Goal: Task Accomplishment & Management: Complete application form

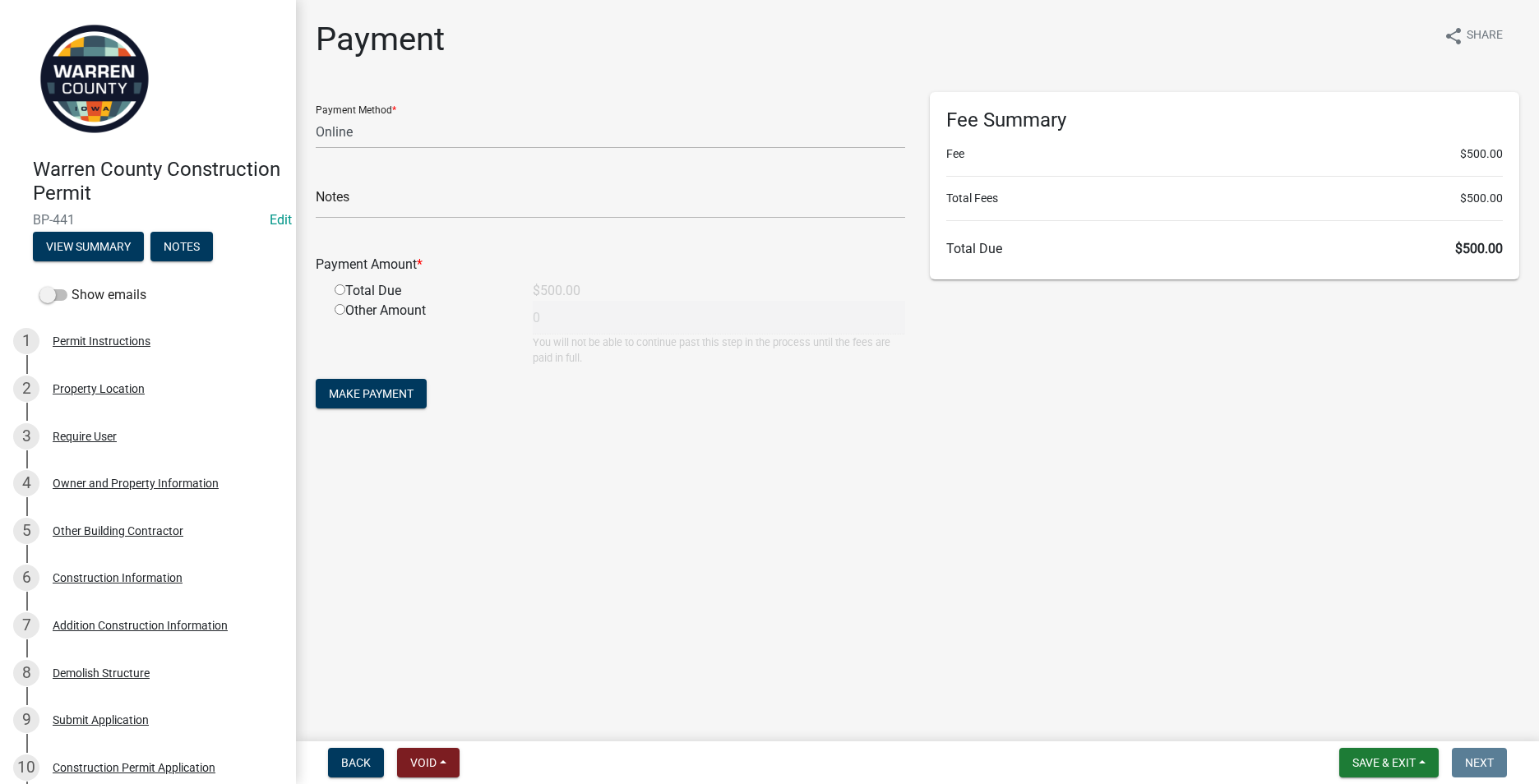
select select "3: 3"
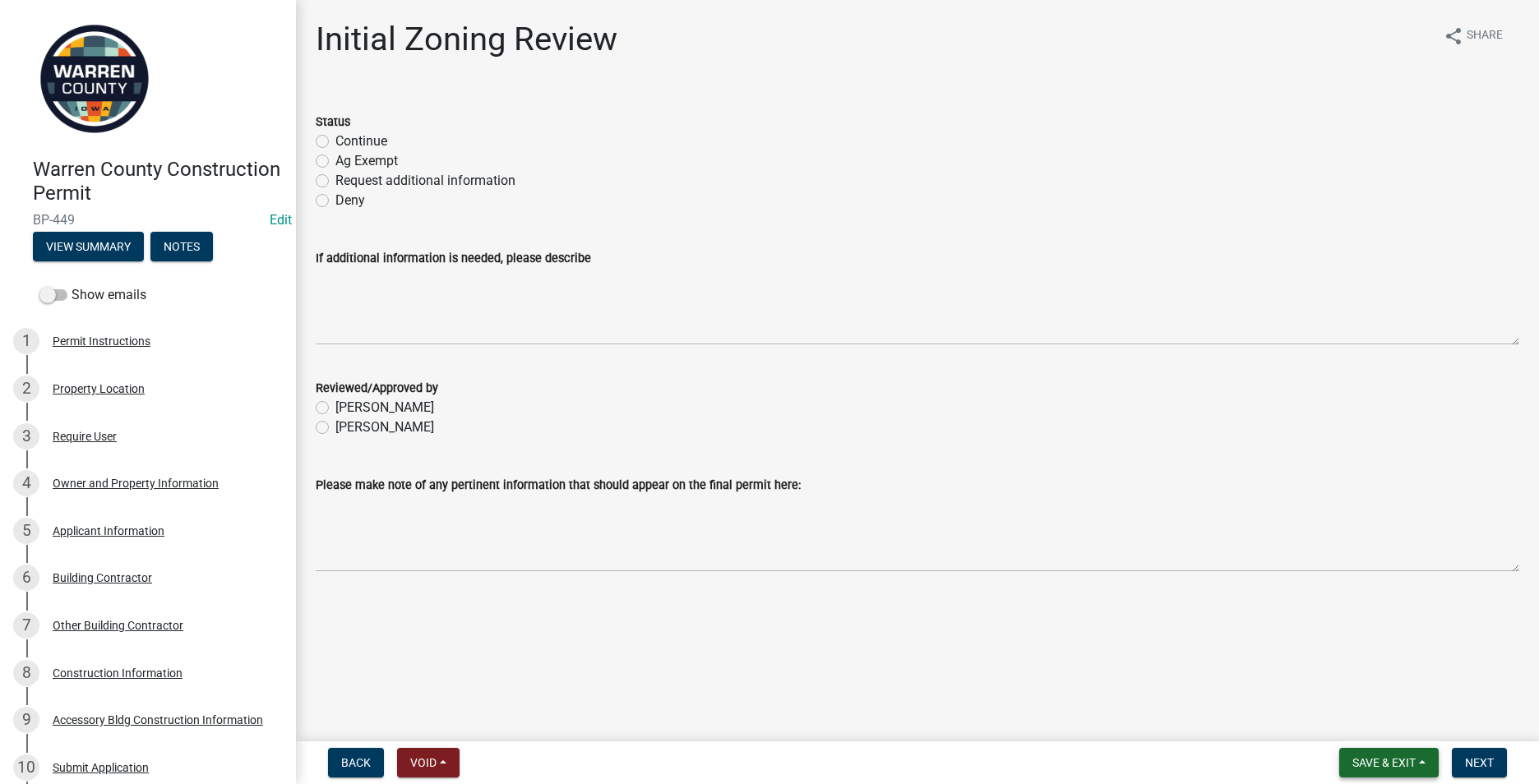
click at [1363, 760] on span "Save & Exit" at bounding box center [1383, 761] width 63 height 13
click at [1342, 714] on button "Save & Exit" at bounding box center [1372, 719] width 132 height 39
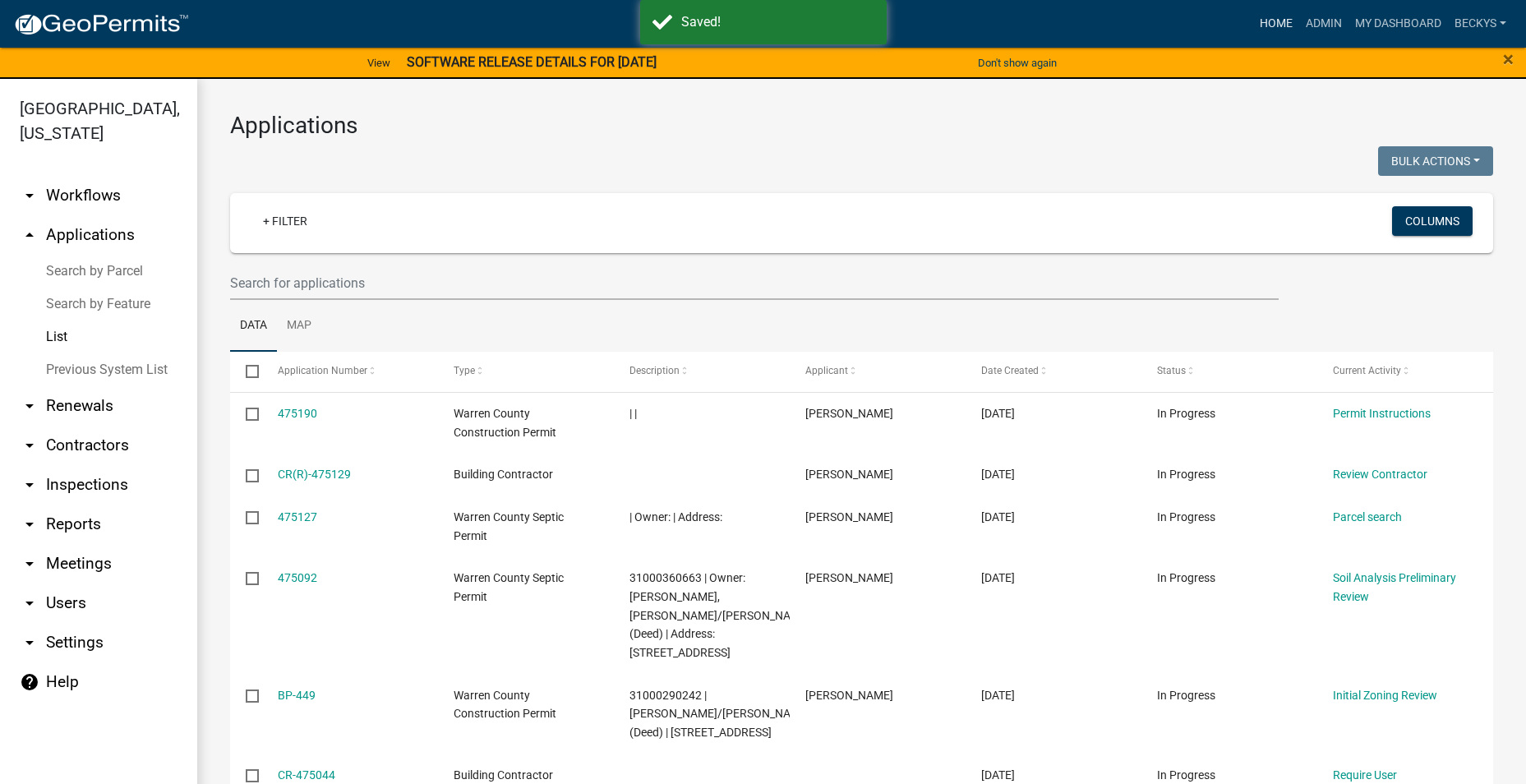
click at [1278, 22] on link "Home" at bounding box center [1276, 24] width 46 height 31
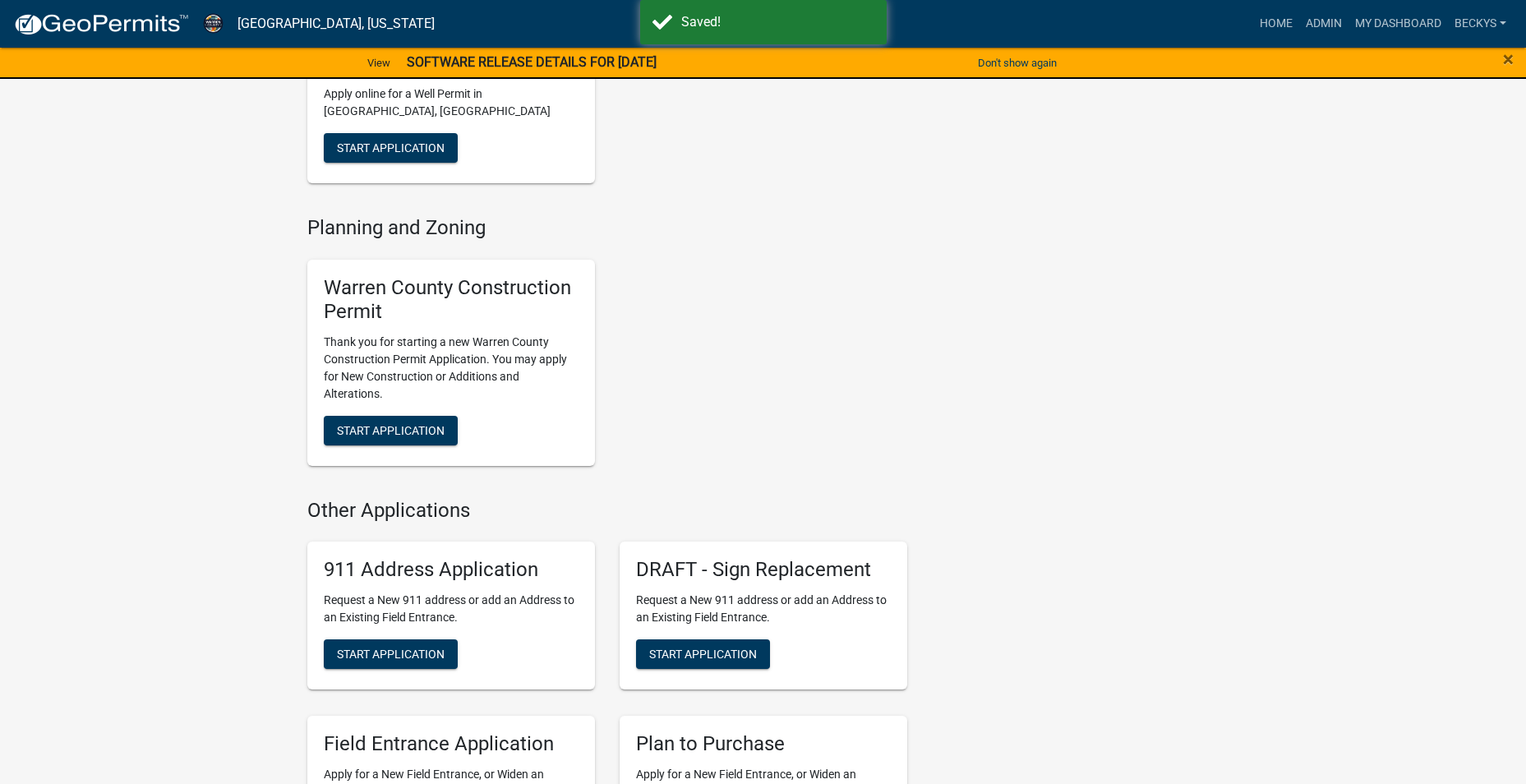
scroll to position [821, 0]
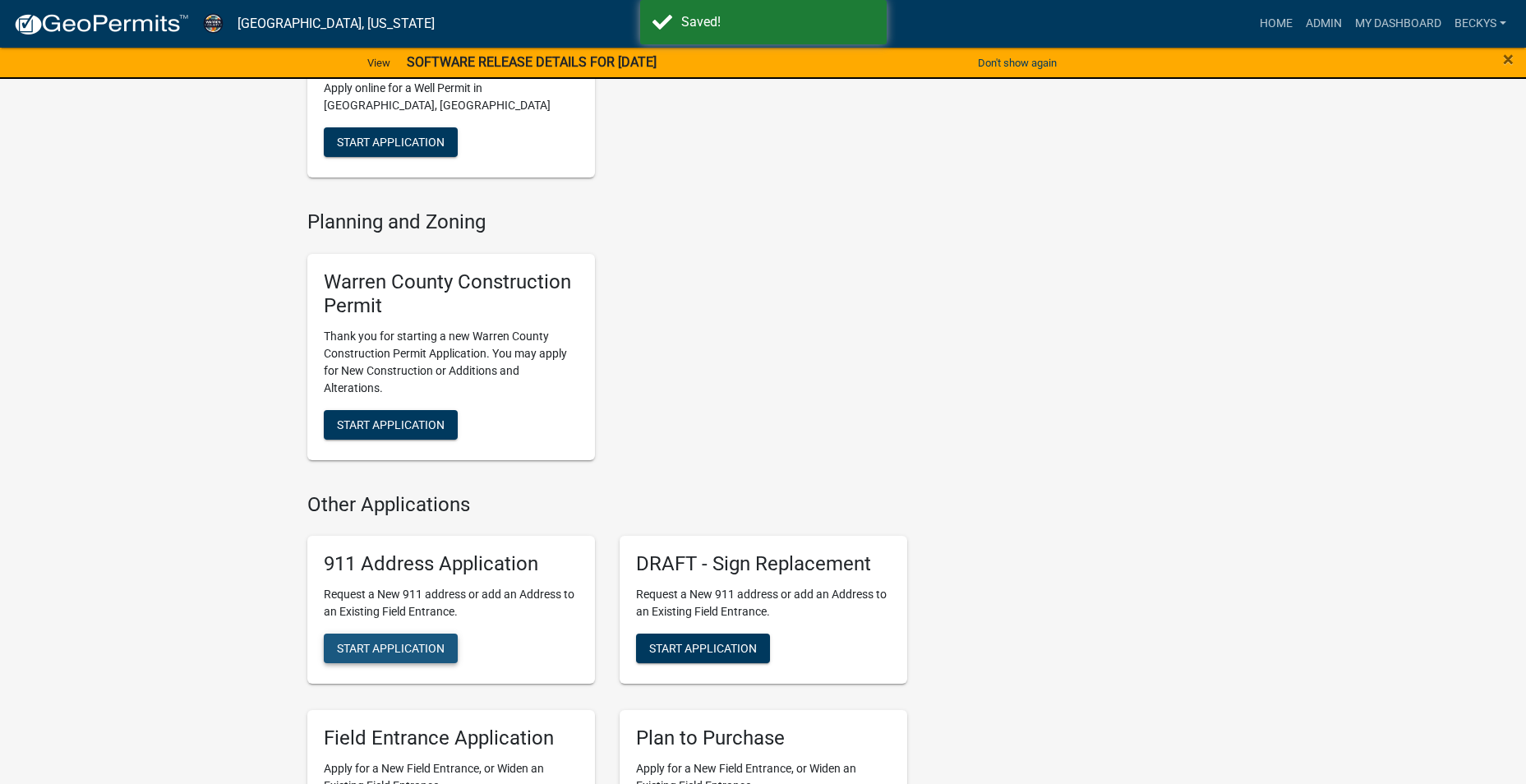
click at [369, 648] on span "Start Application" at bounding box center [391, 648] width 108 height 13
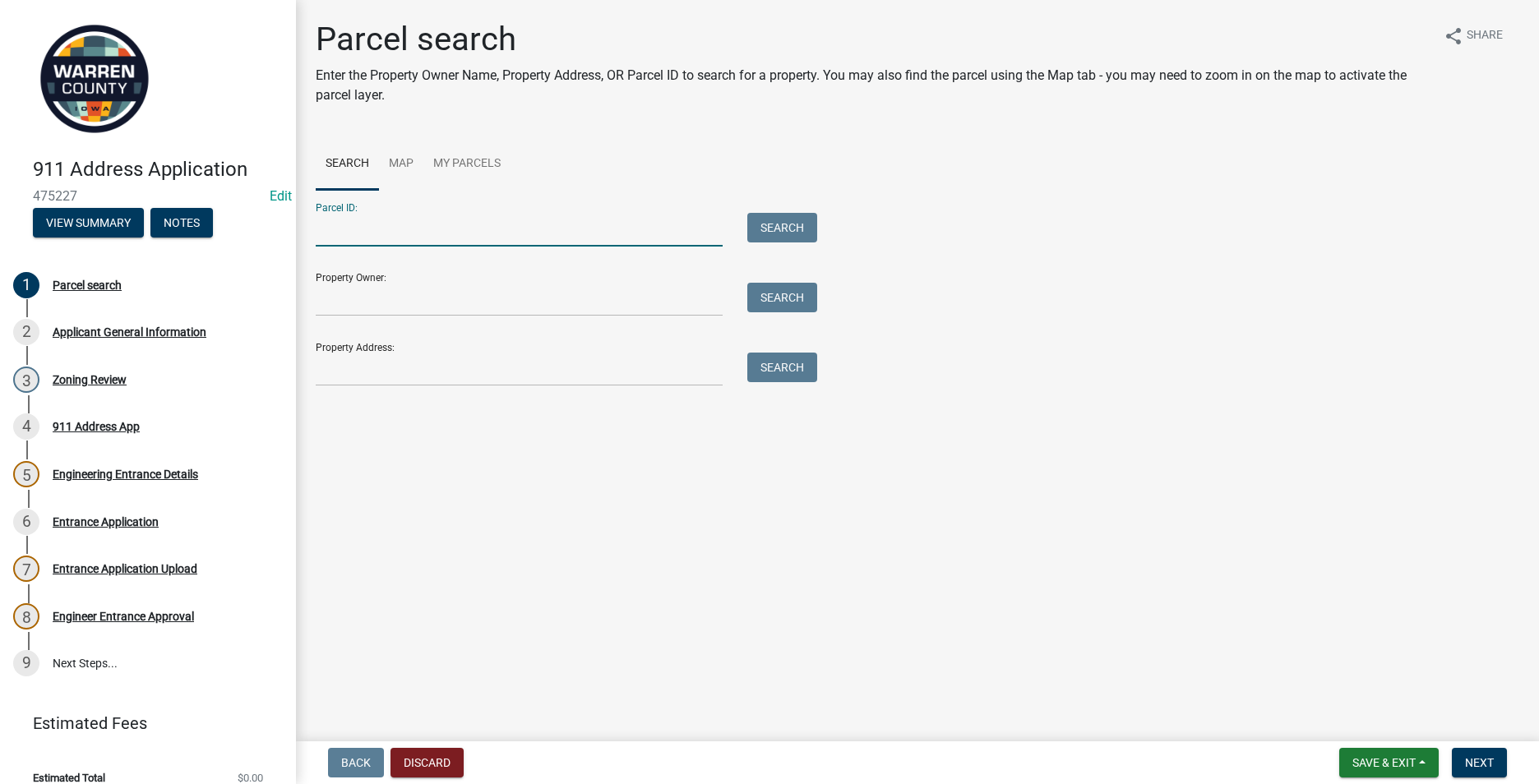
click at [350, 232] on input "Parcel ID:" at bounding box center [519, 230] width 406 height 33
drag, startPoint x: 315, startPoint y: 360, endPoint x: 324, endPoint y: 360, distance: 9.0
click at [315, 360] on div at bounding box center [519, 369] width 432 height 33
click at [332, 363] on input "Property Address:" at bounding box center [519, 369] width 406 height 33
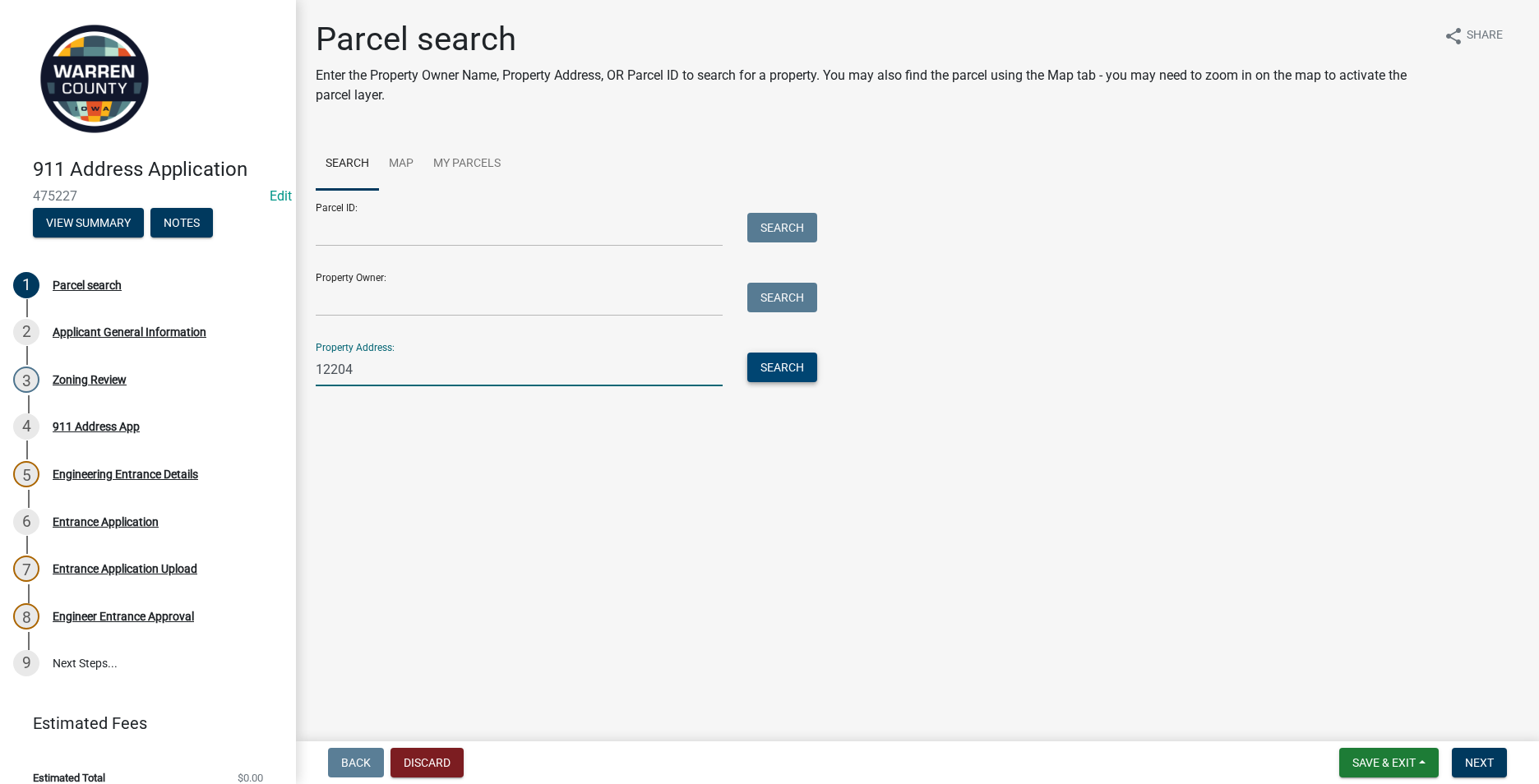
type input "12204"
click at [786, 370] on button "Search" at bounding box center [781, 367] width 70 height 29
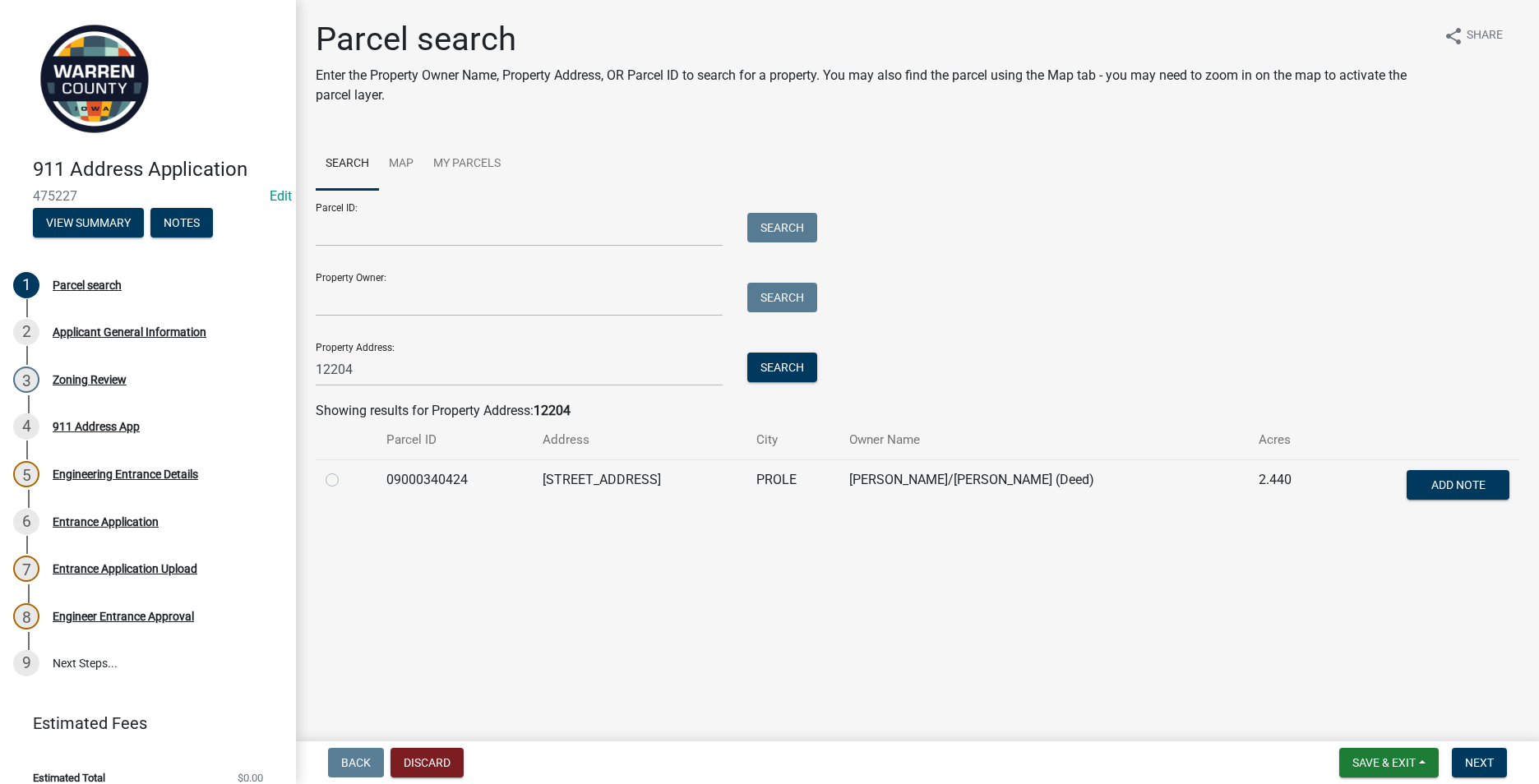
click at [345, 470] on label at bounding box center [345, 470] width 0 height 0
click at [345, 481] on input "radio" at bounding box center [350, 475] width 11 height 11
radio input "true"
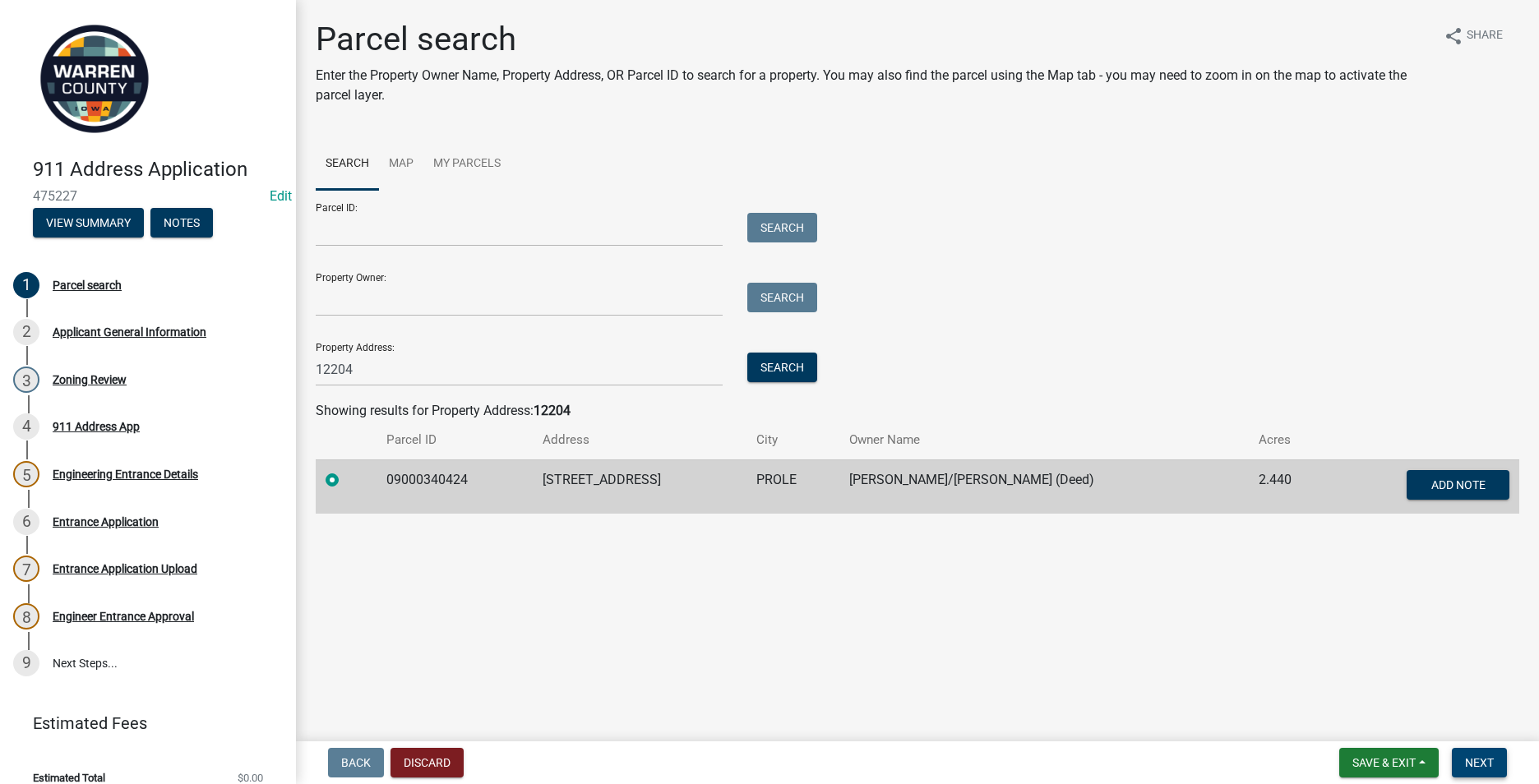
click at [1478, 759] on span "Next" at bounding box center [1478, 761] width 28 height 13
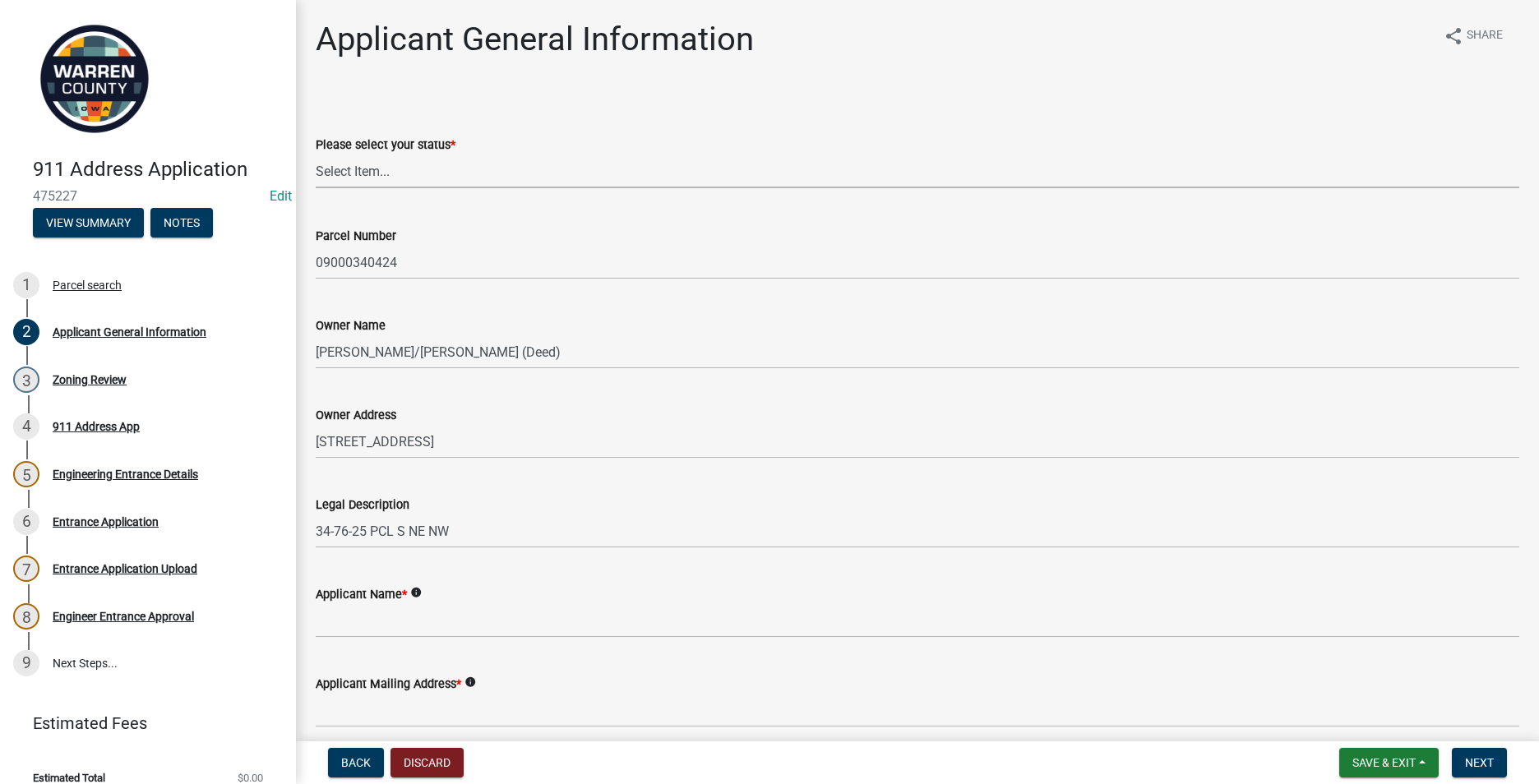
click at [386, 172] on select "Select Item... Owner Plan to Purchase Buyer's Representative Builder/Contractor…" at bounding box center [918, 171] width 1203 height 33
click at [316, 154] on select "Select Item... Owner Plan to Purchase Buyer's Representative Builder/Contractor…" at bounding box center [918, 171] width 1203 height 33
select select "62e05361-9b1f-4f6e-9af6-30ebbe0e033e"
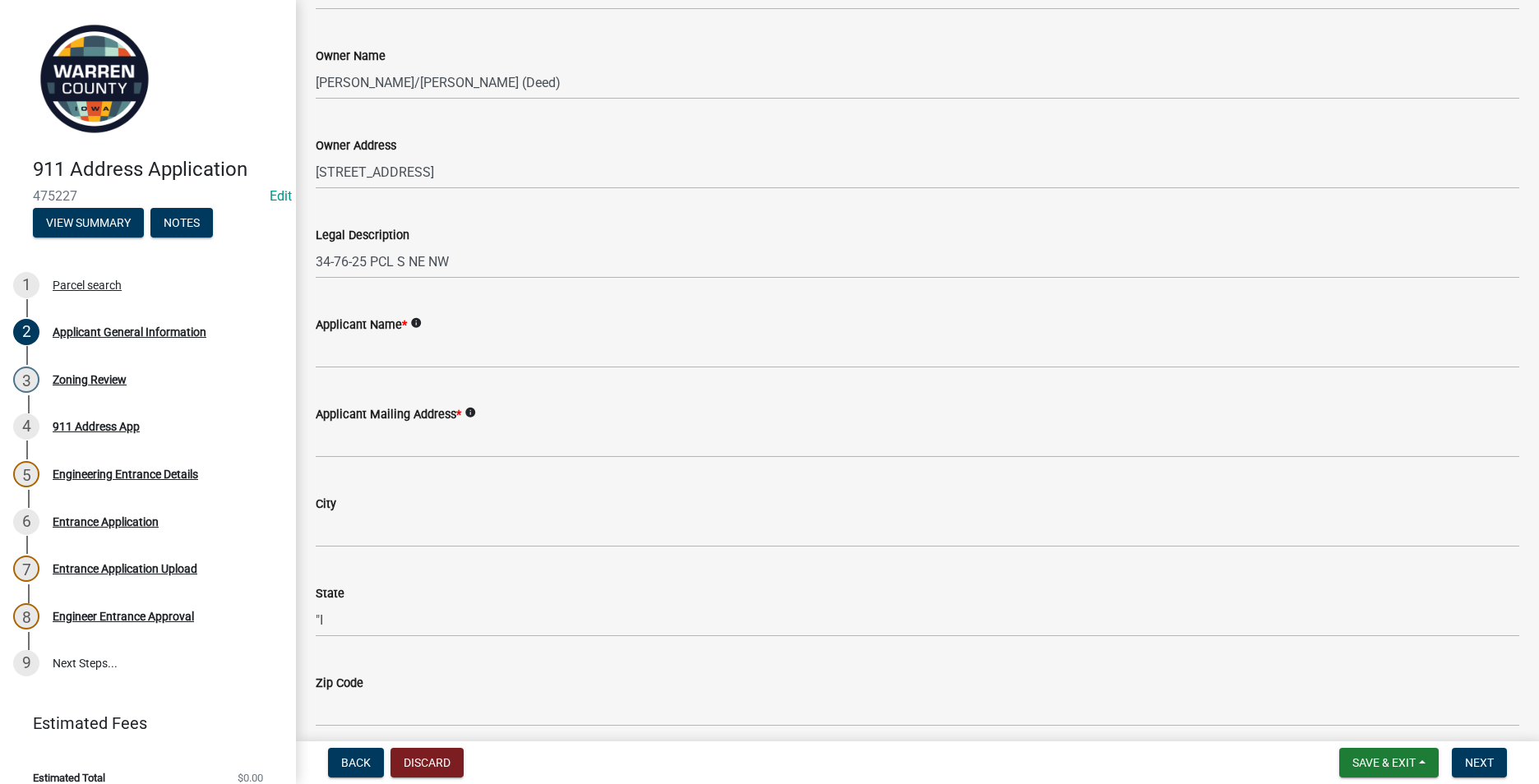
scroll to position [329, 0]
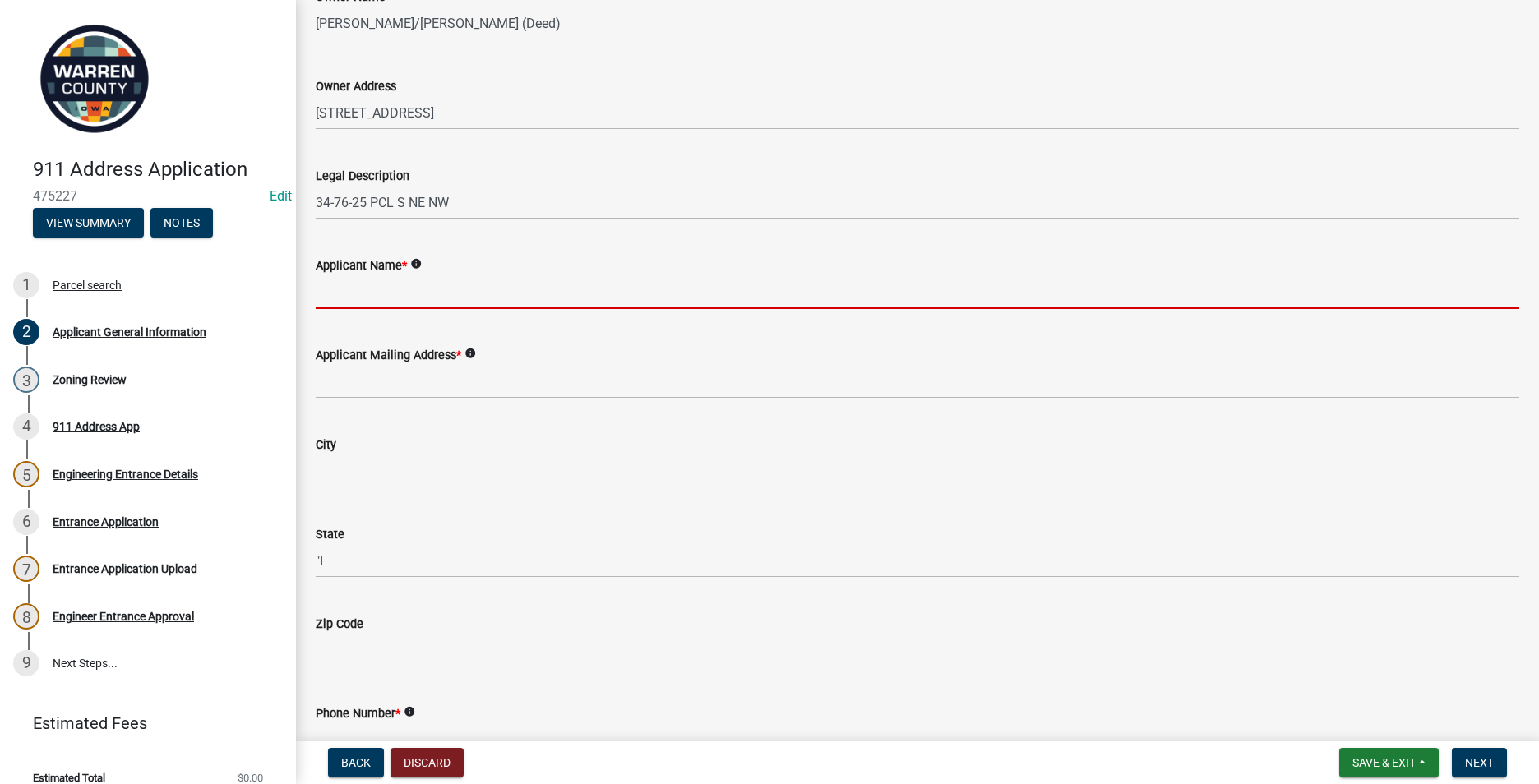
click at [357, 300] on input "Applicant Name *" at bounding box center [918, 292] width 1203 height 33
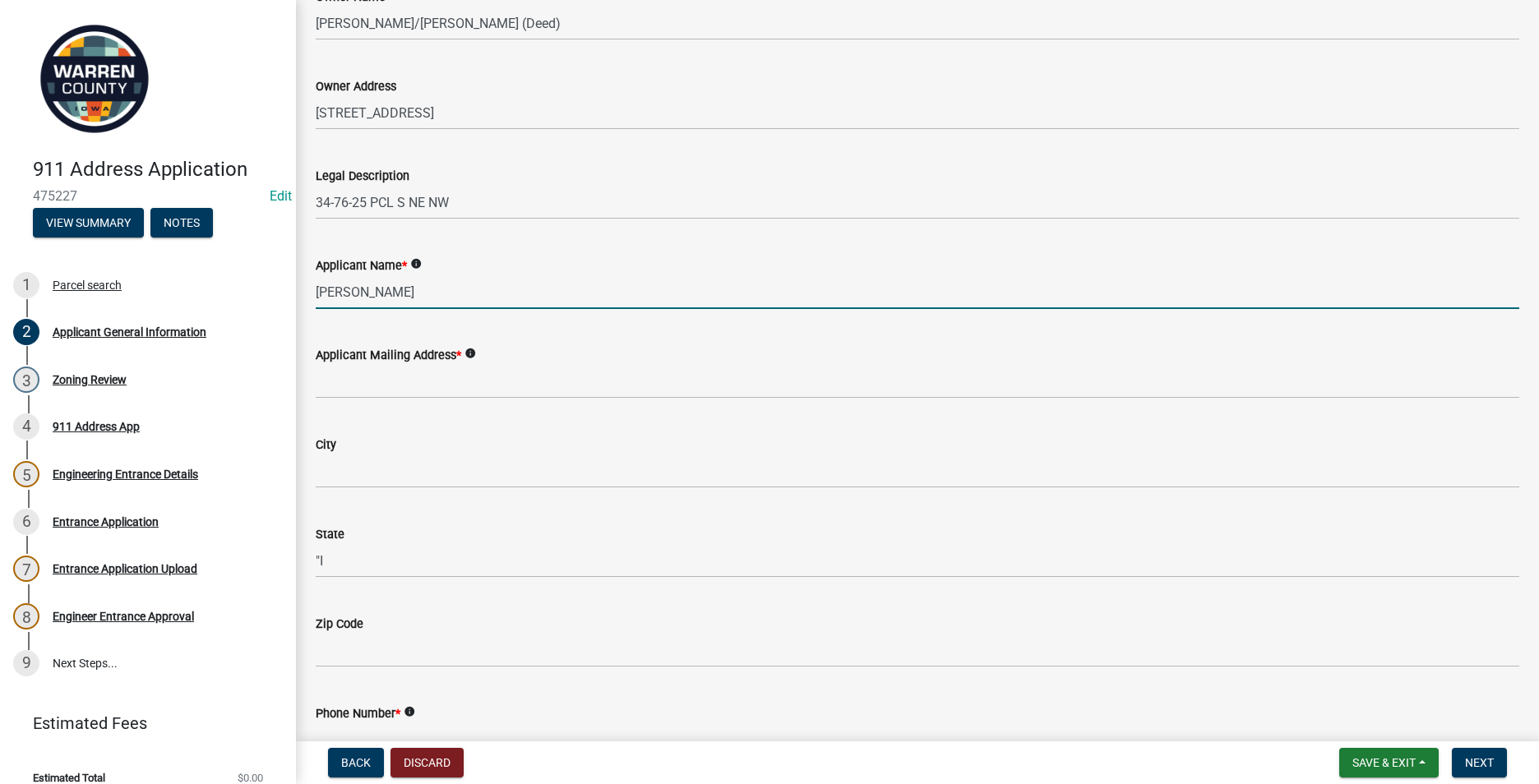
type input "[PERSON_NAME]"
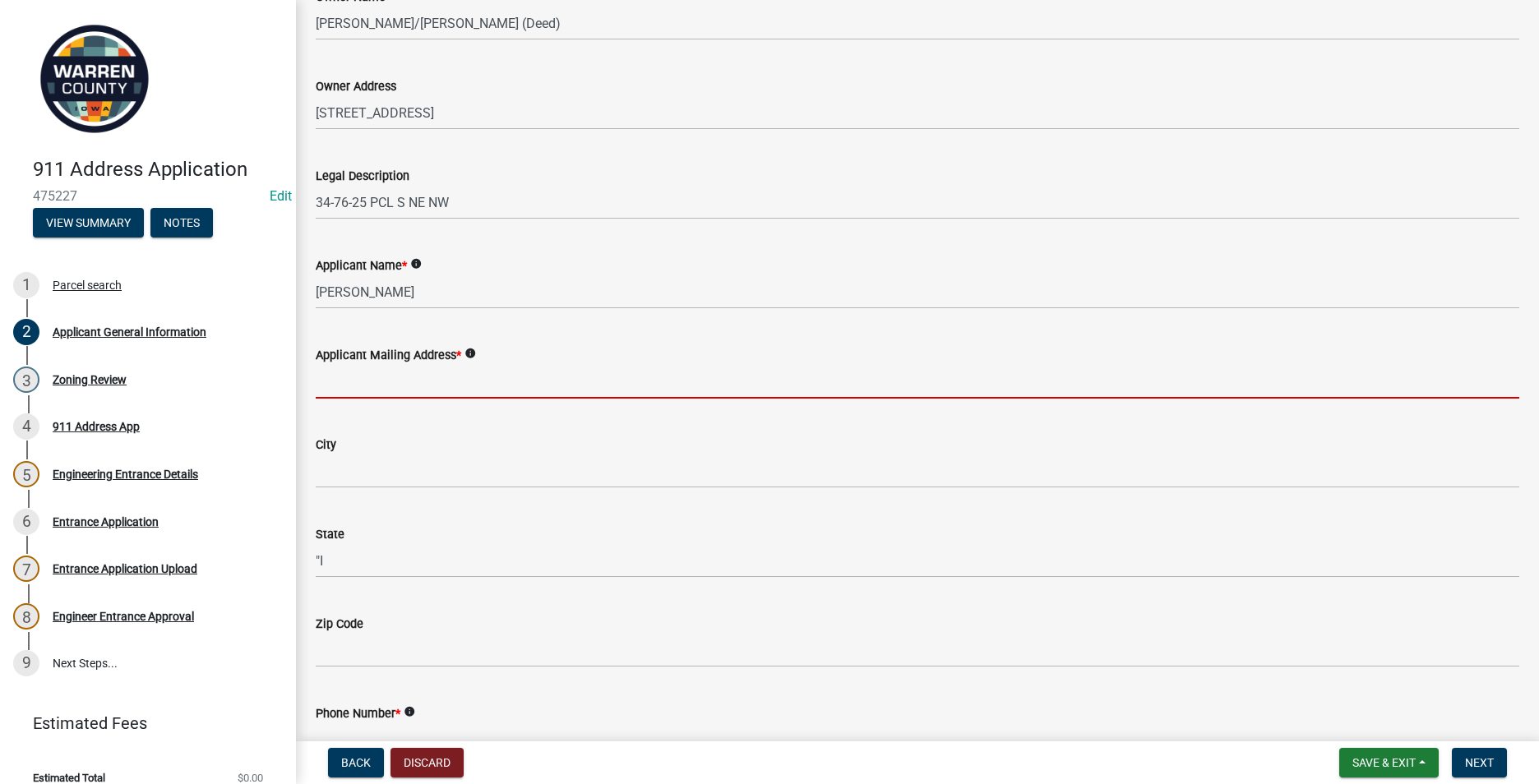
click at [327, 392] on input "Applicant Mailing Address *" at bounding box center [918, 382] width 1203 height 33
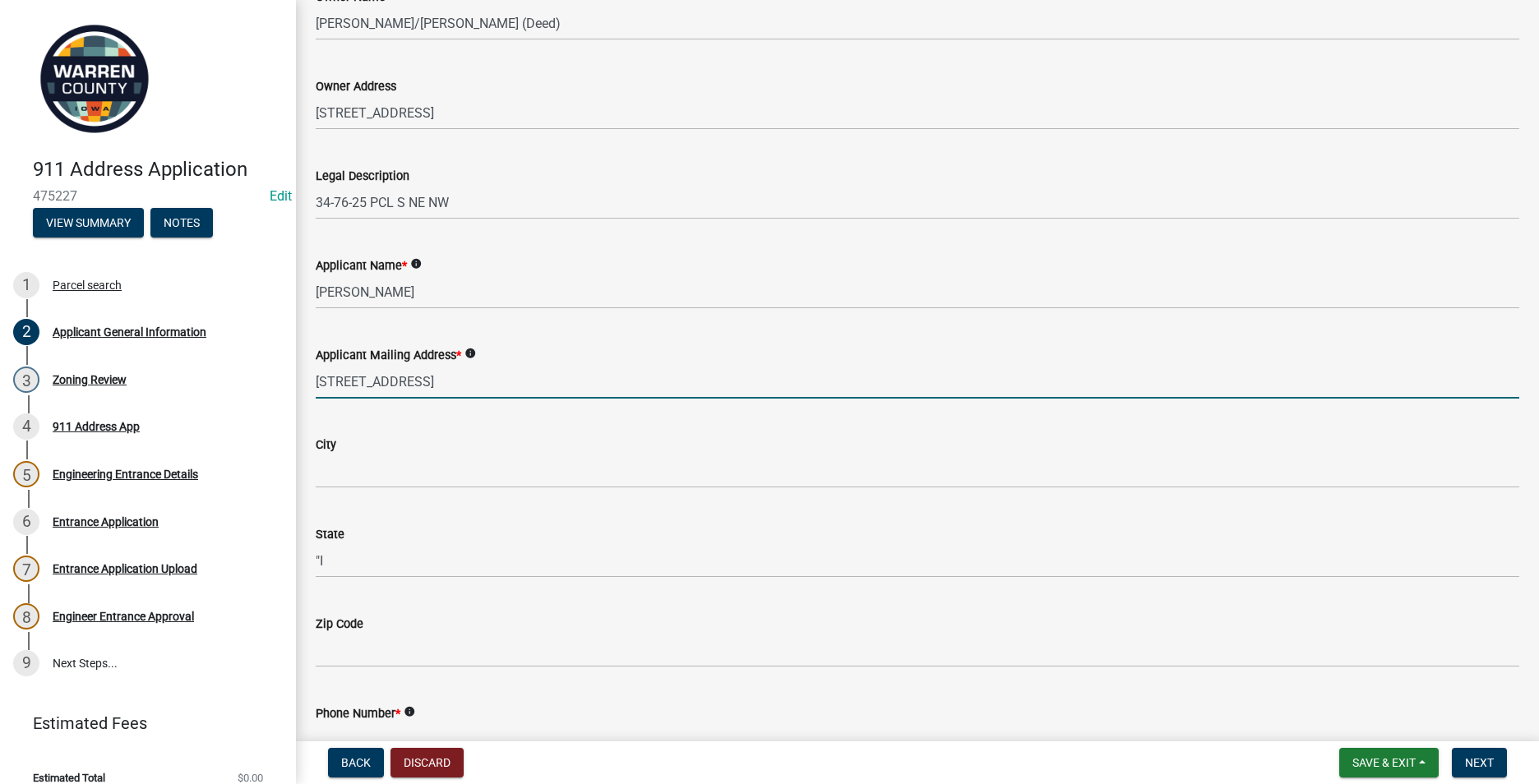
type input "[STREET_ADDRESS]"
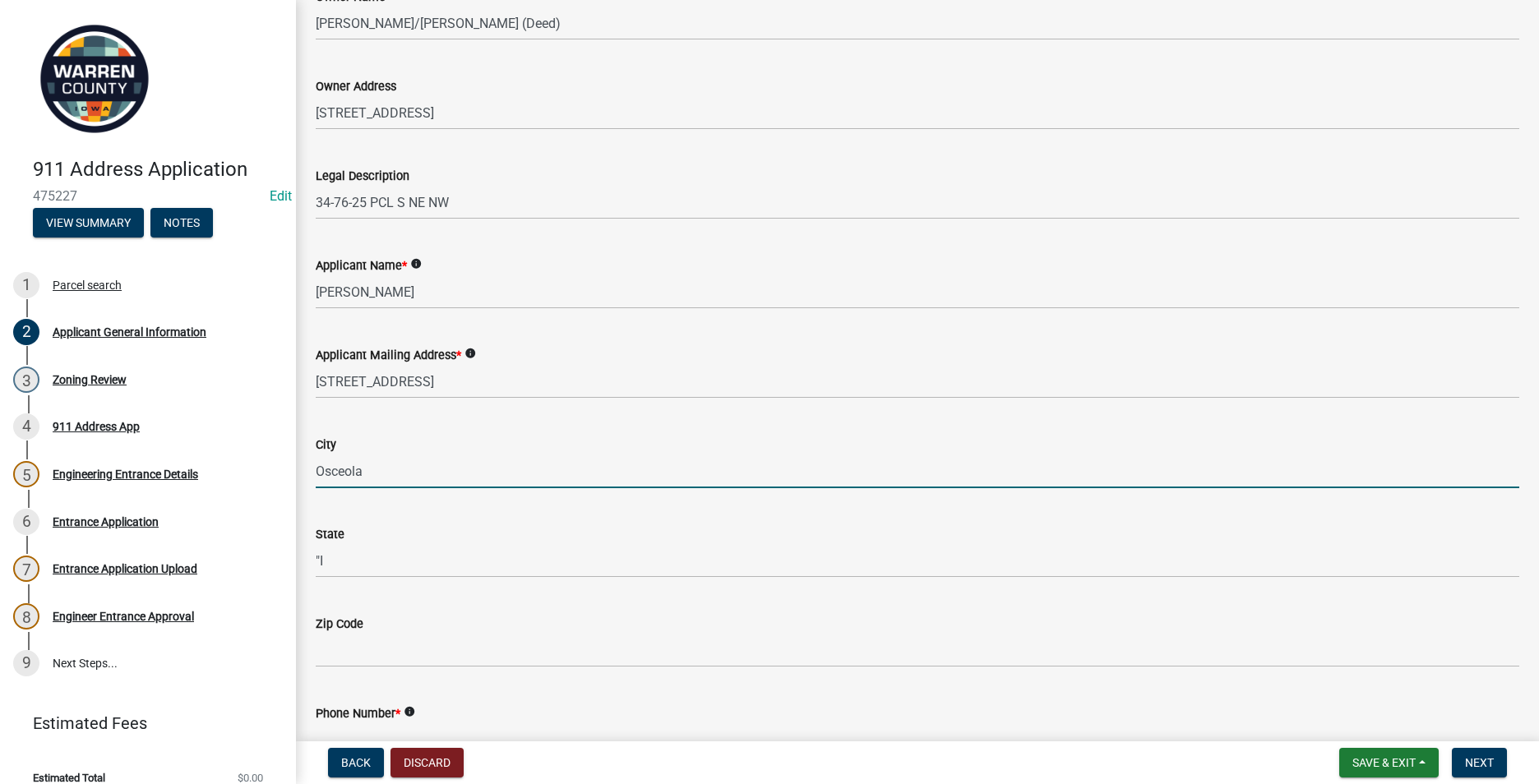
type input "Osceola"
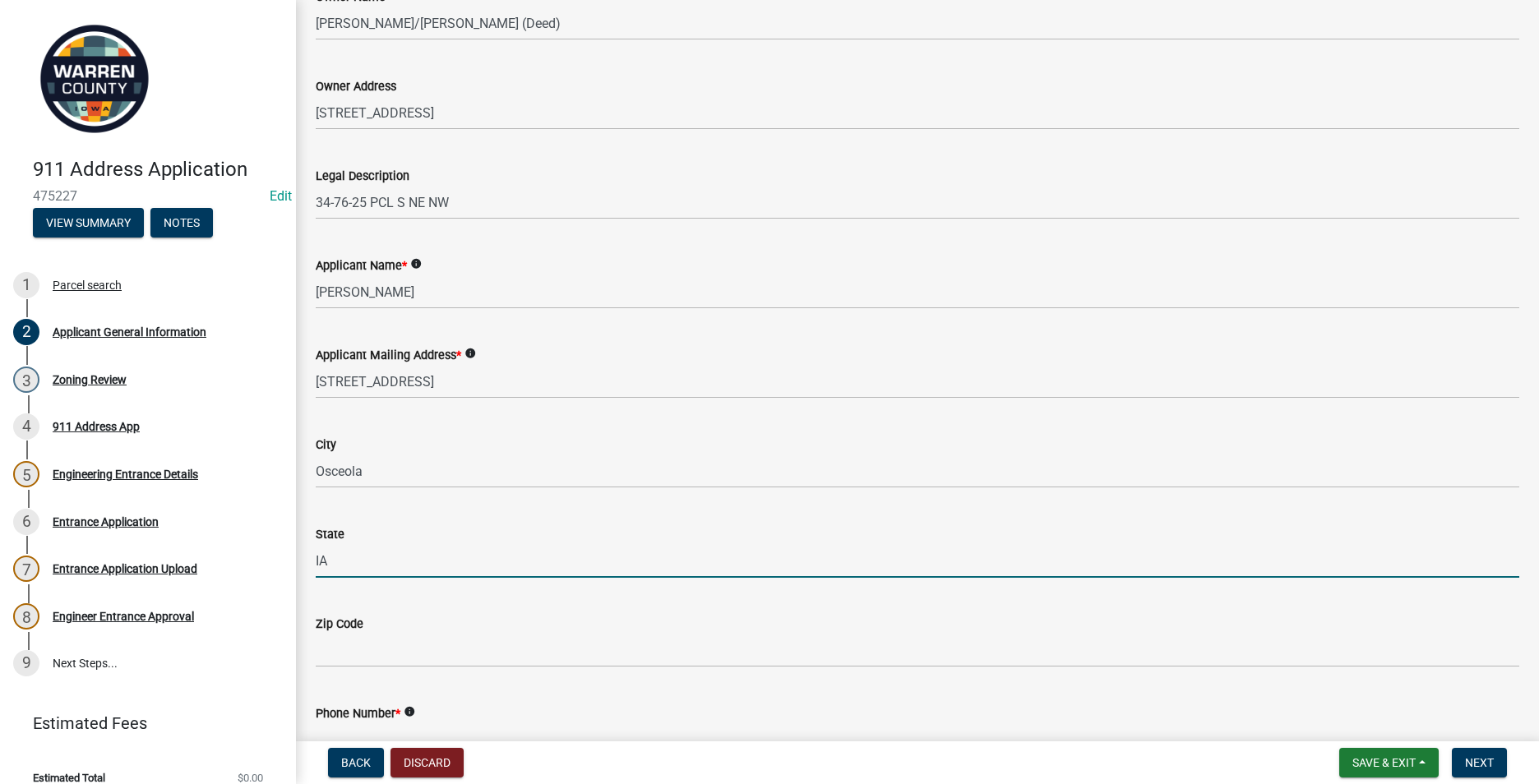
type input "IA"
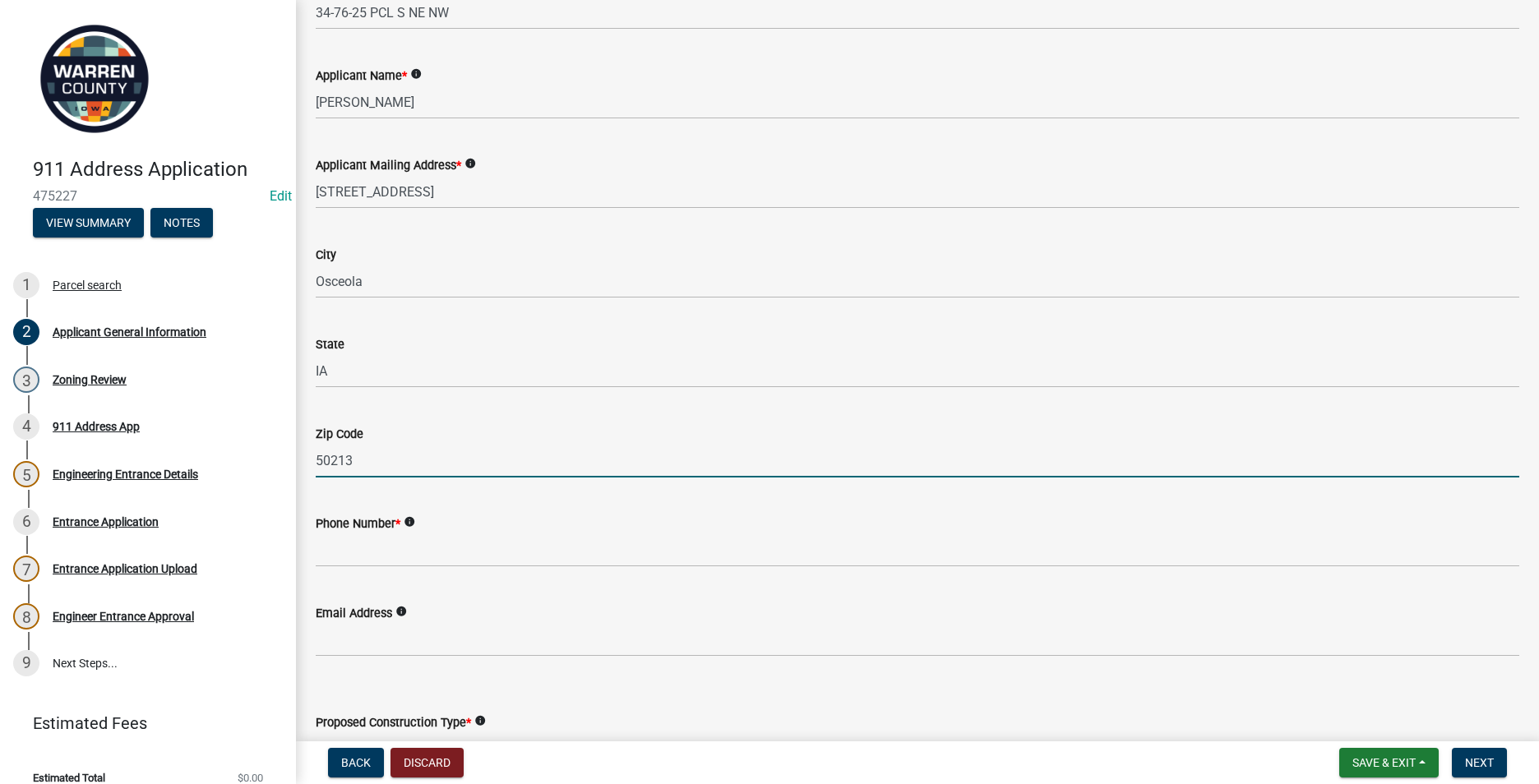
scroll to position [575, 0]
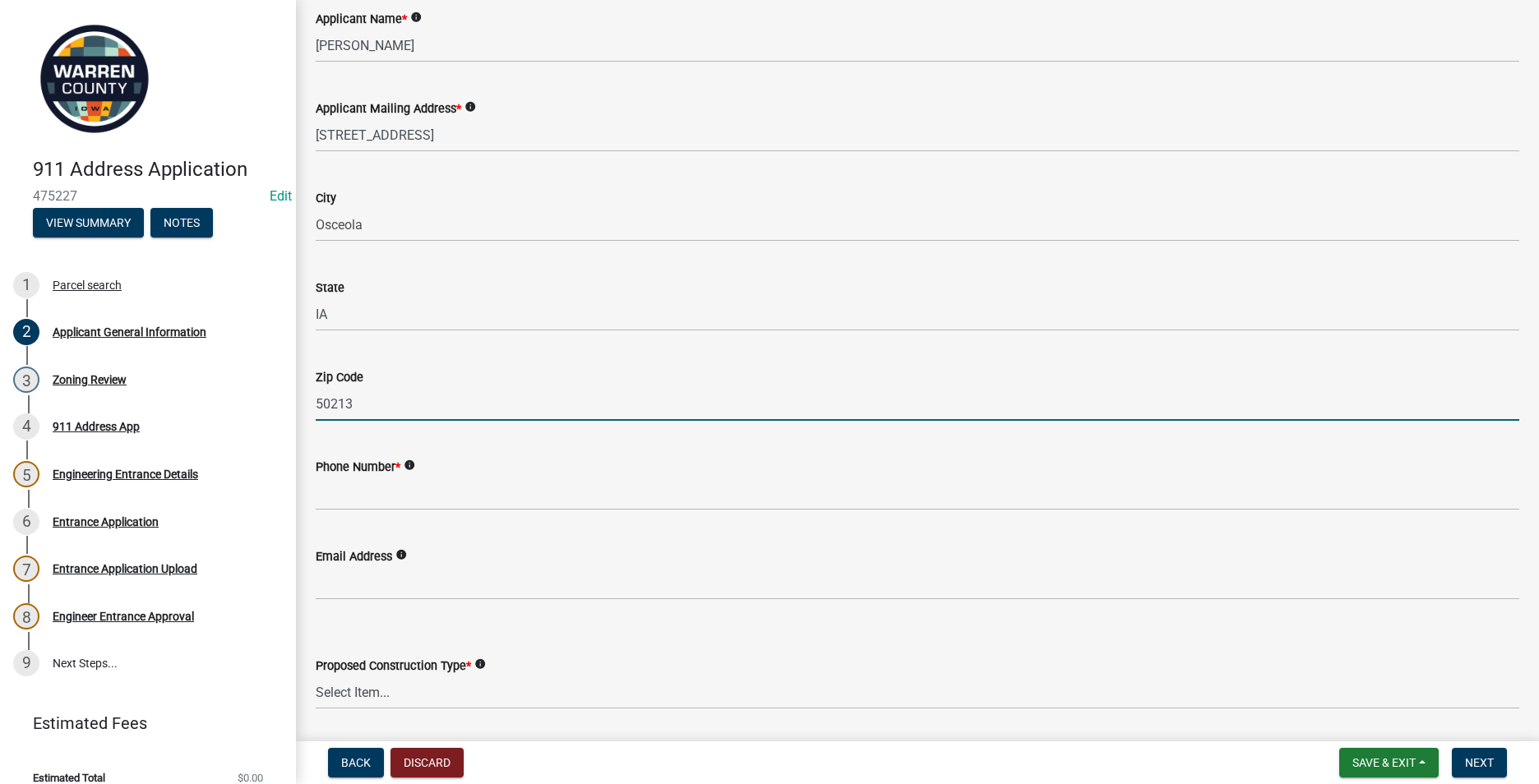
type input "50213"
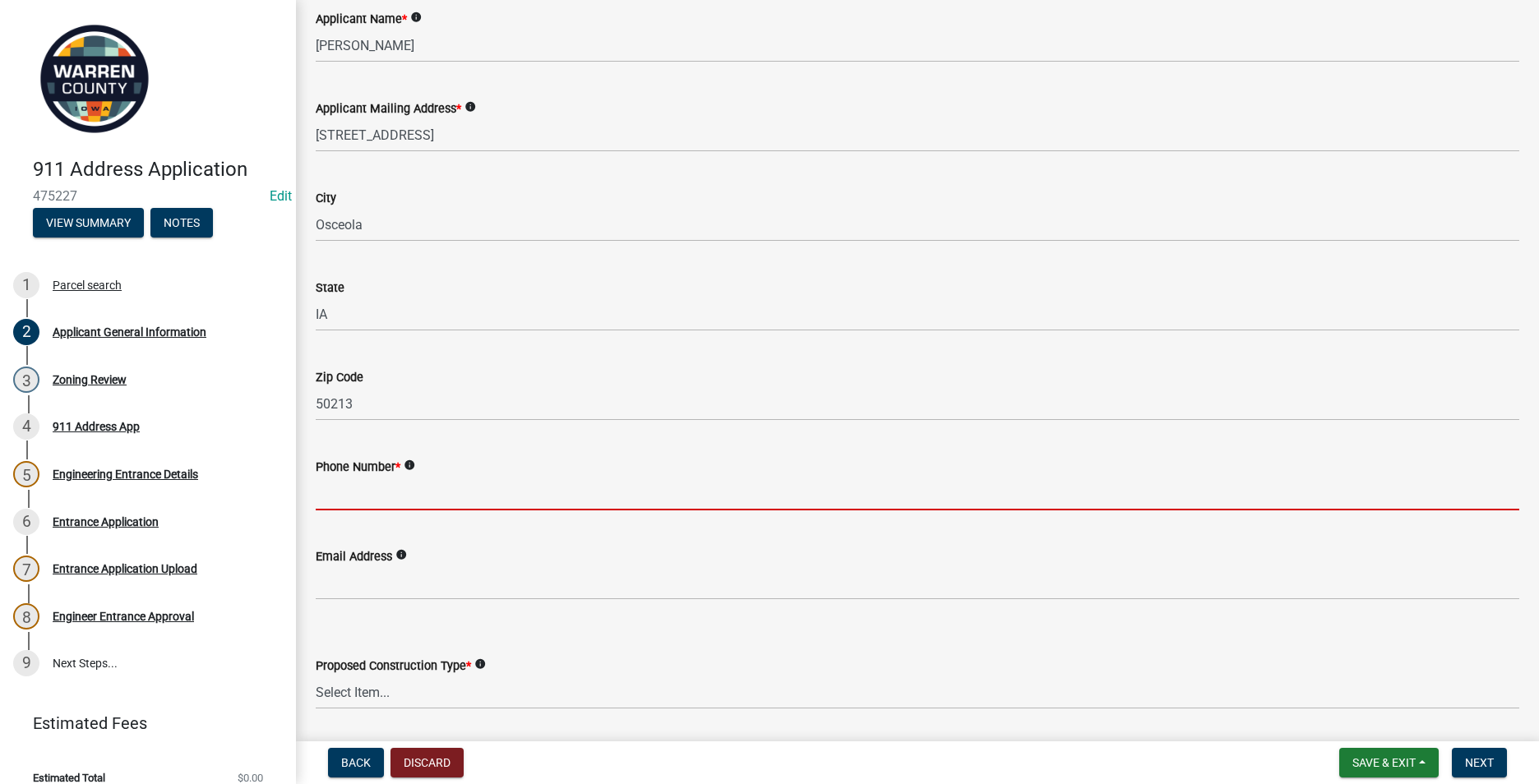
click at [330, 496] on input "Phone Number *" at bounding box center [918, 494] width 1203 height 33
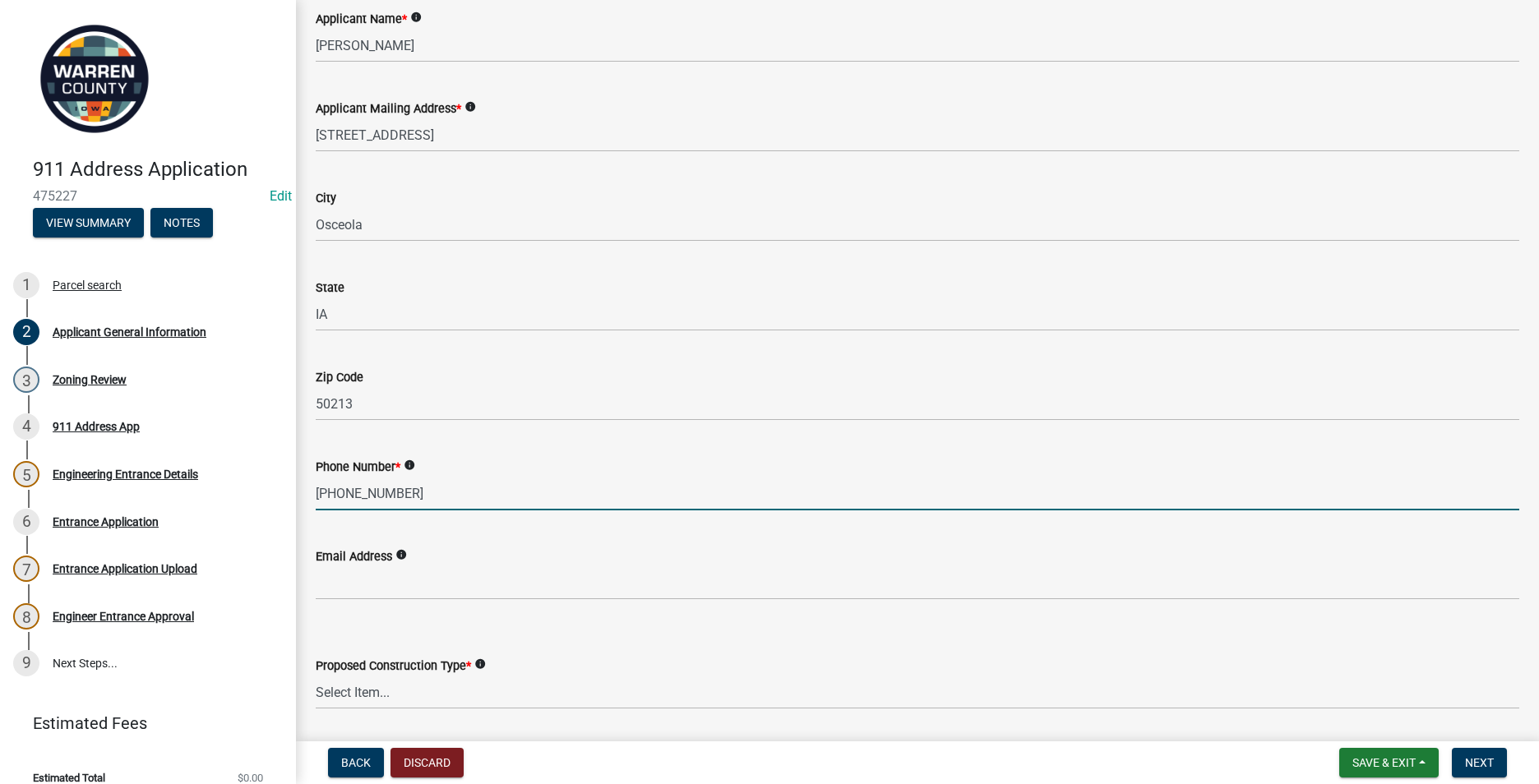
type input "[PHONE_NUMBER]"
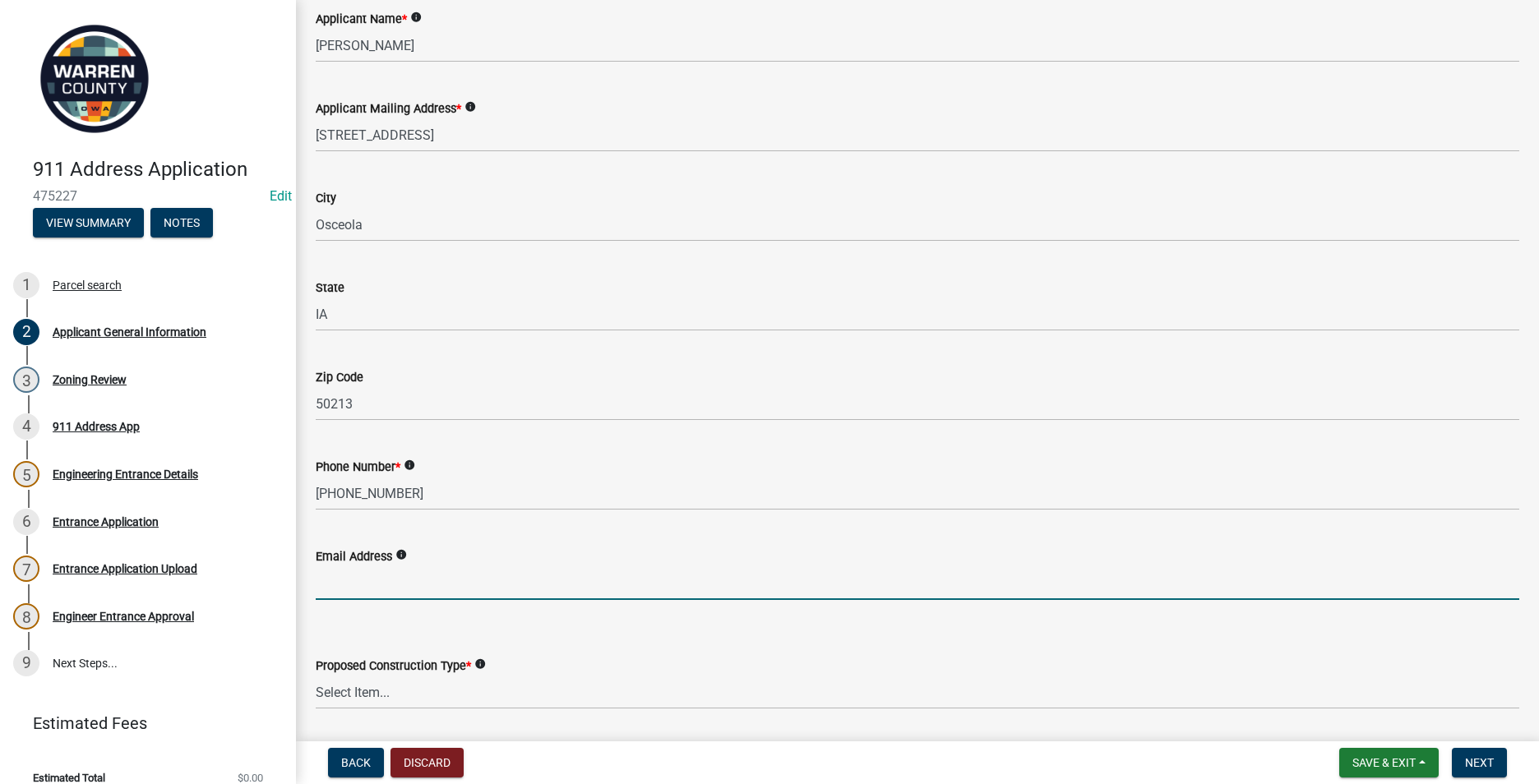
click at [342, 579] on input "Email Address" at bounding box center [918, 583] width 1203 height 33
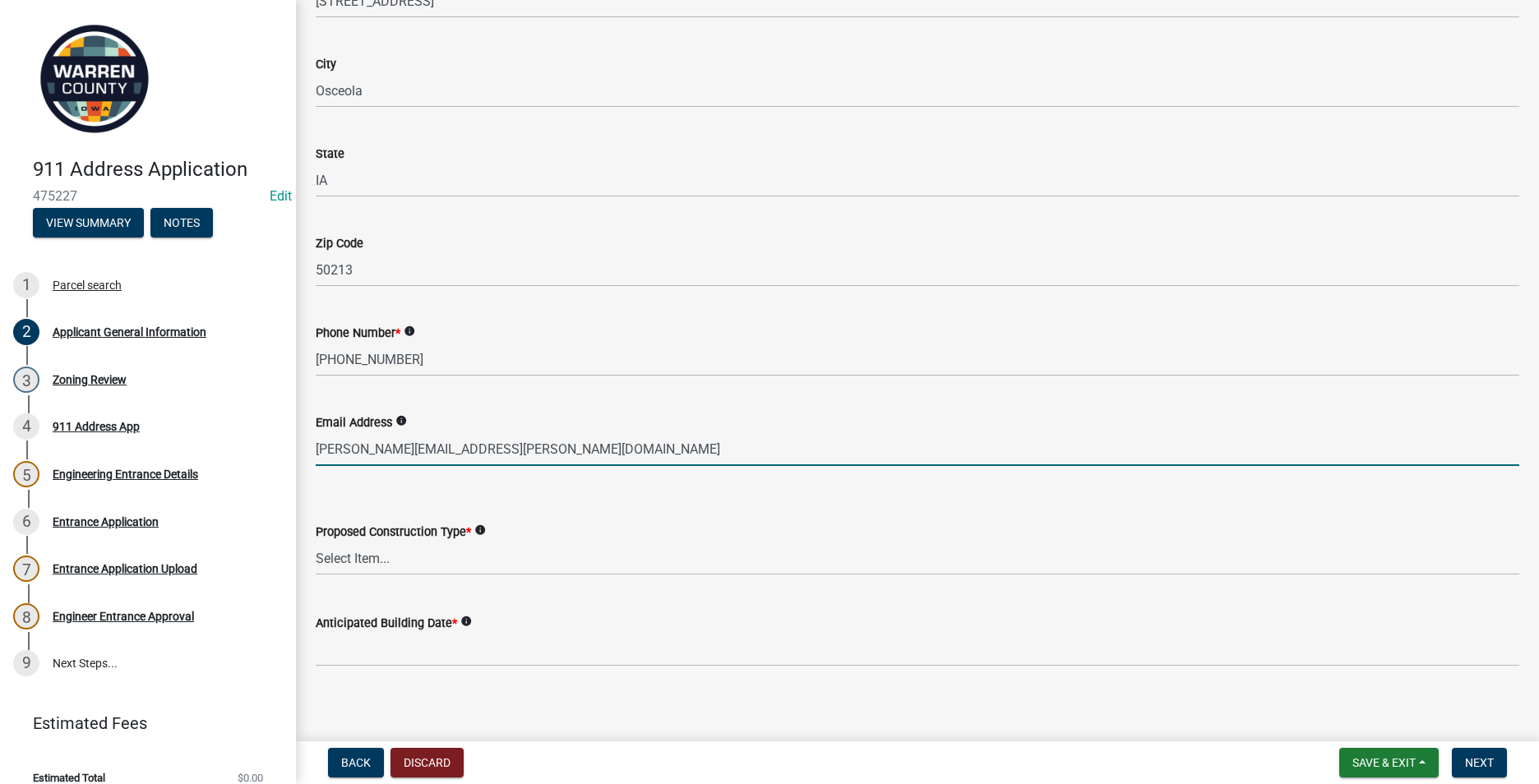
scroll to position [718, 0]
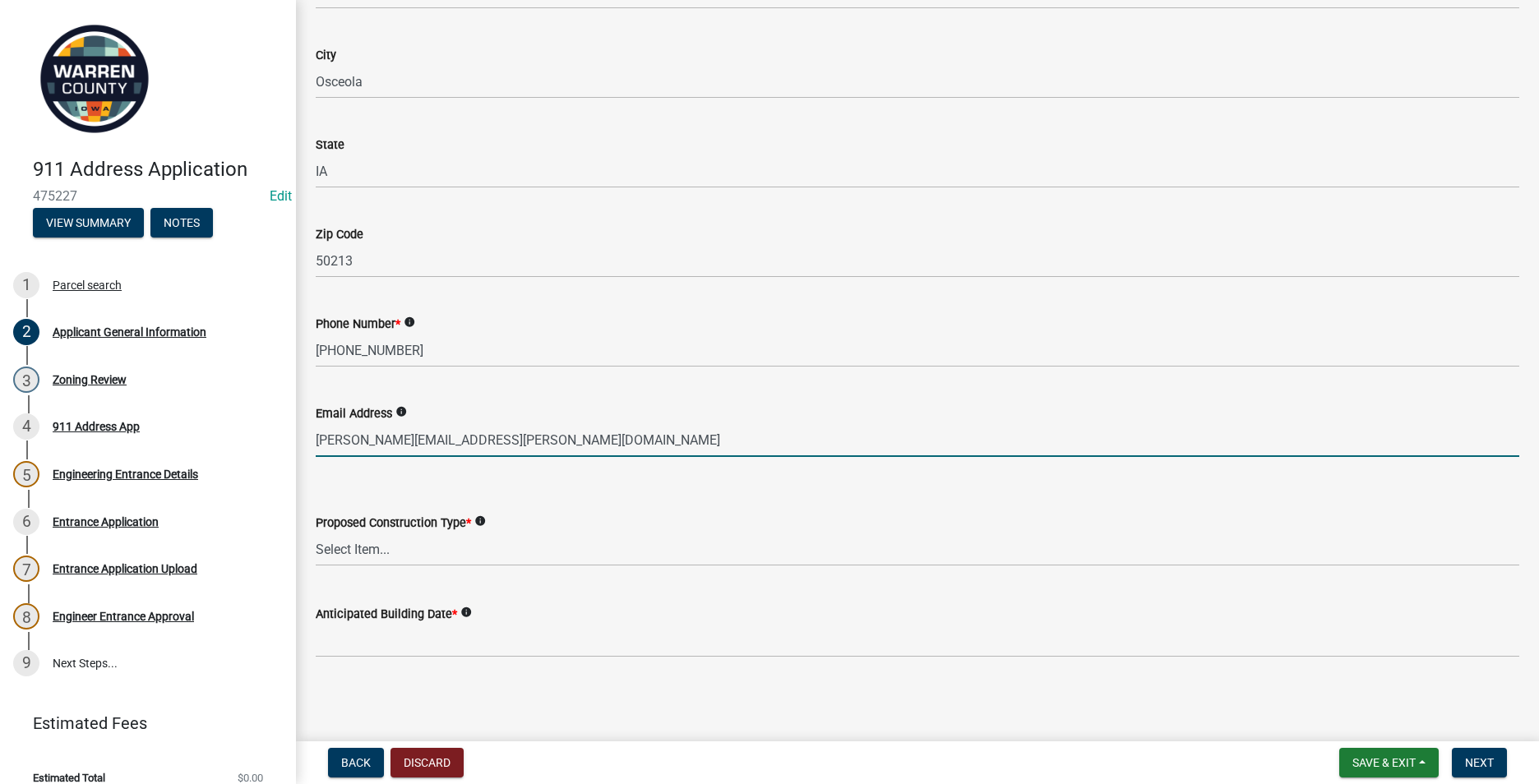
type input "[PERSON_NAME][EMAIL_ADDRESS][PERSON_NAME][DOMAIN_NAME]"
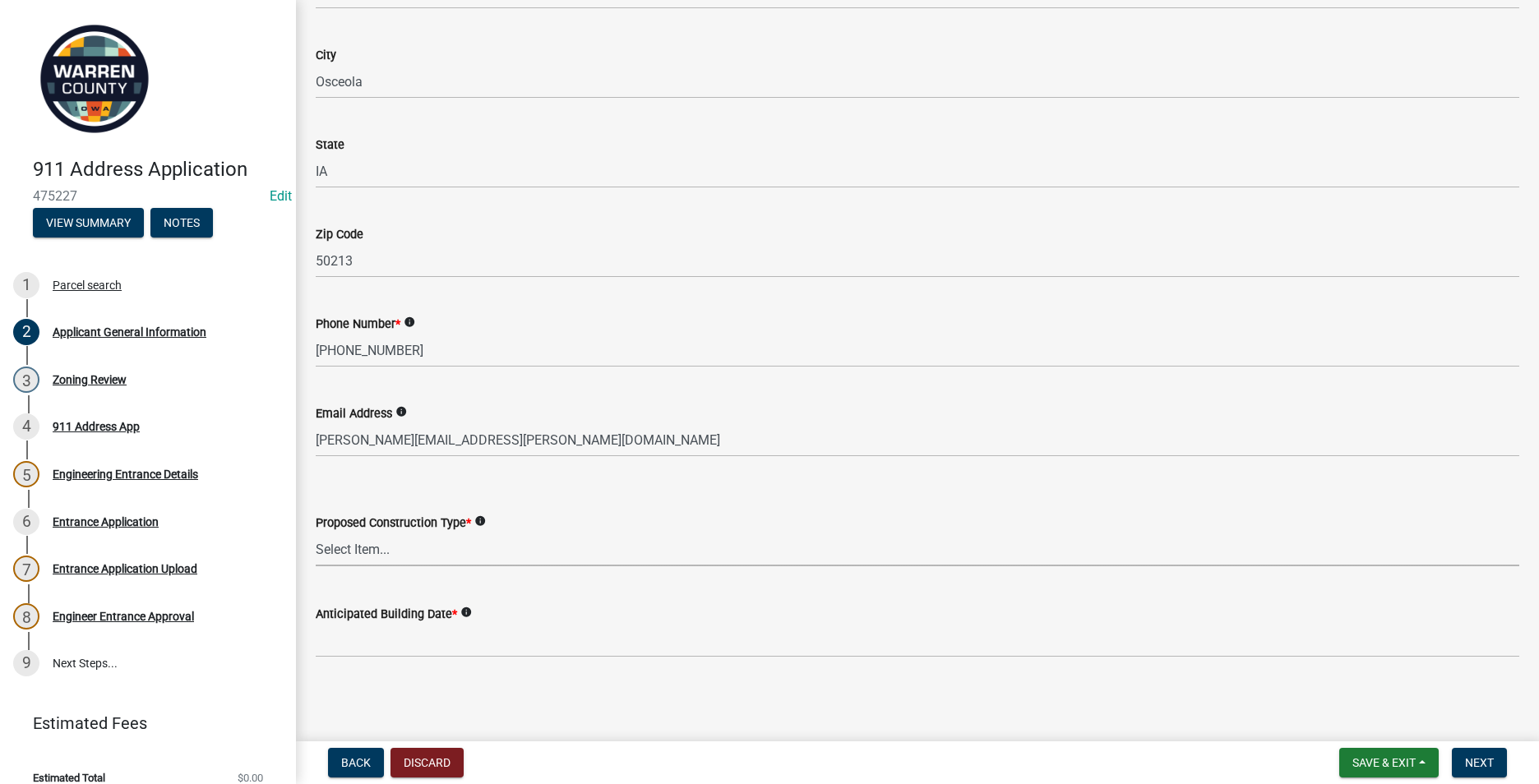
click at [339, 544] on select "Select Item... Business Farm Entrance Cell Tower Multi-Family Unit New Business…" at bounding box center [918, 549] width 1203 height 33
click at [316, 533] on select "Select Item... Business Farm Entrance Cell Tower Multi-Family Unit New Business…" at bounding box center [918, 549] width 1203 height 33
select select "baa9a041-e8ec-4bd9-b07e-af5a977dc1c8"
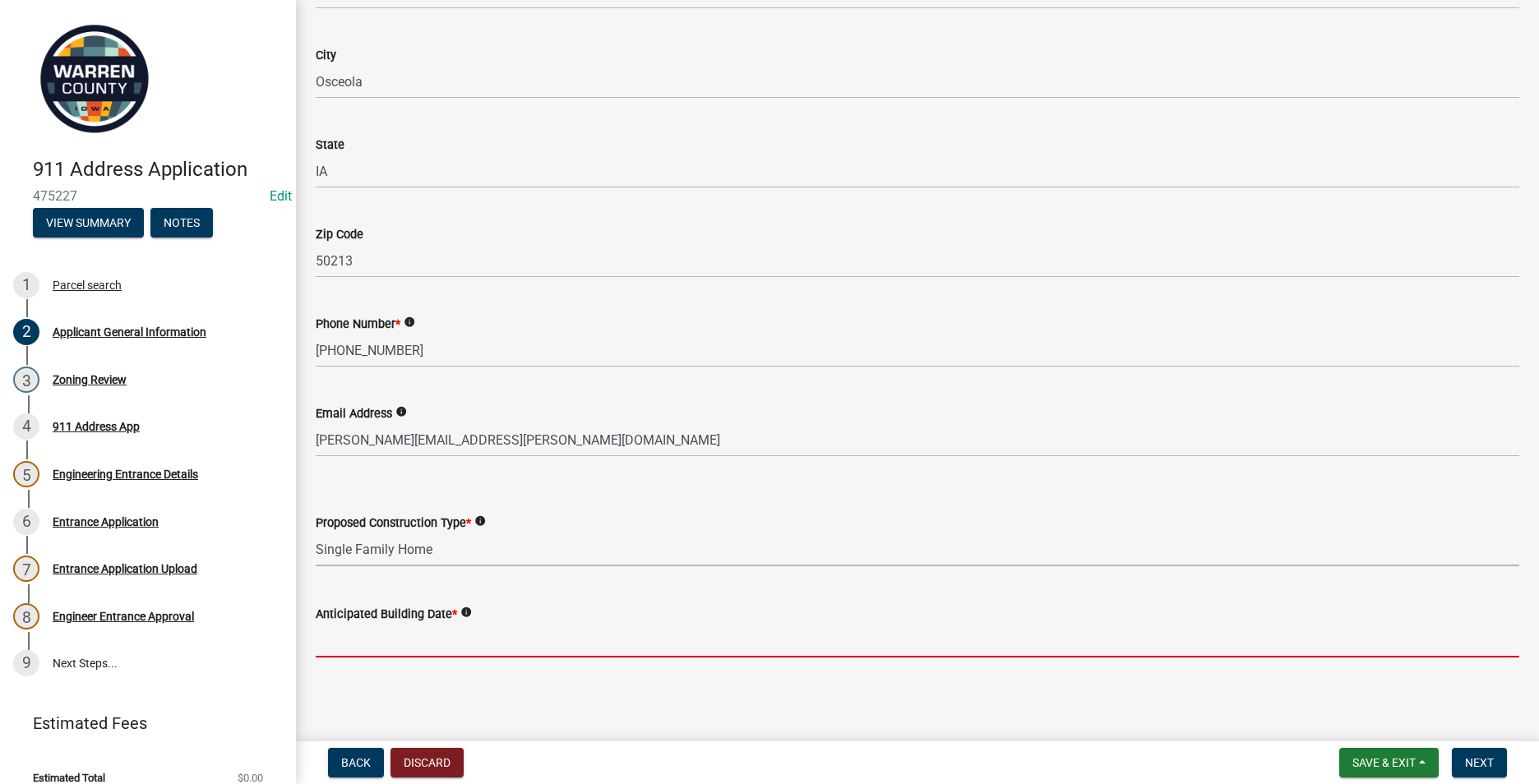
click at [346, 643] on input "Anticipated Building Date *" at bounding box center [918, 641] width 1203 height 33
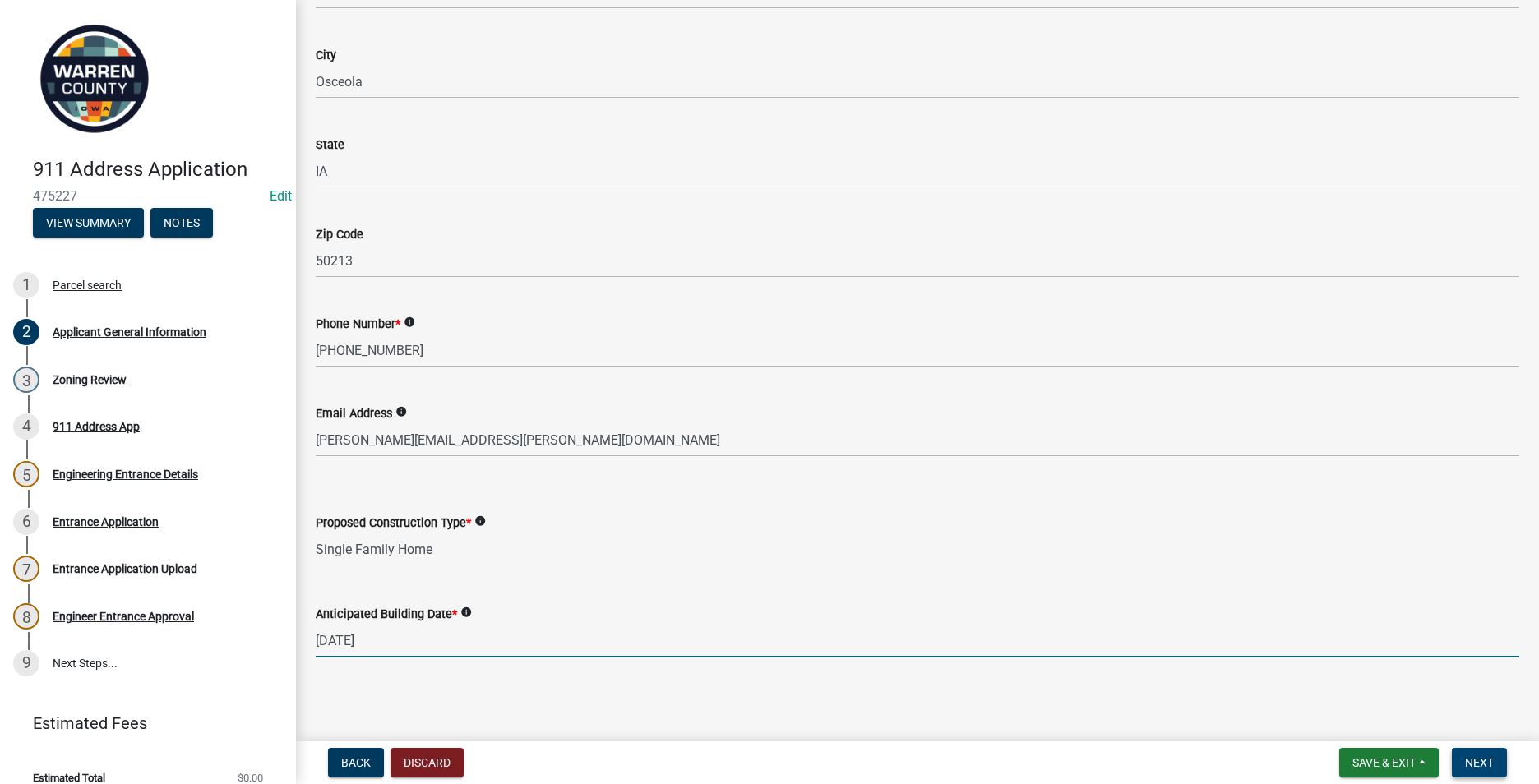
type input "[DATE]"
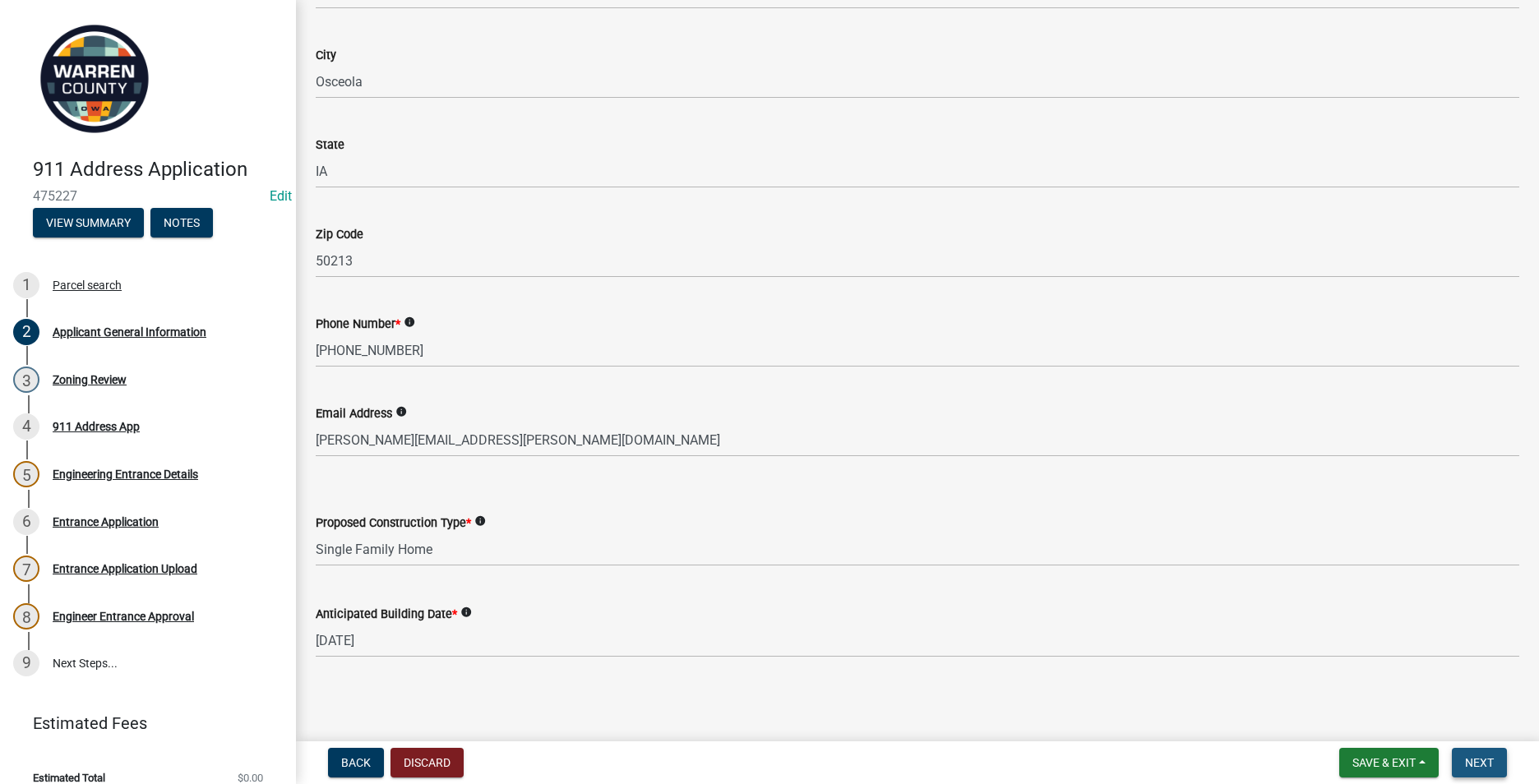
click at [1467, 764] on span "Next" at bounding box center [1478, 761] width 28 height 13
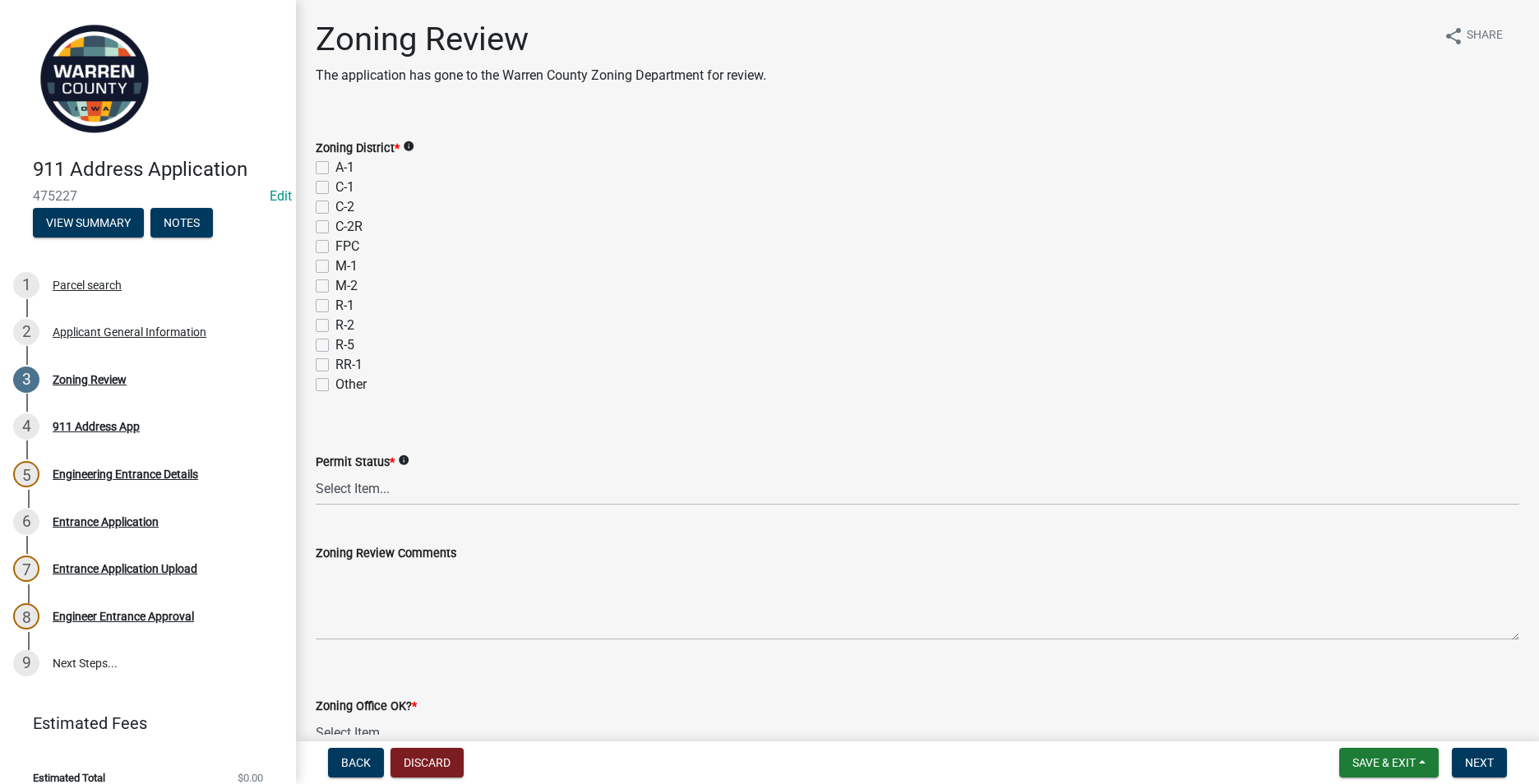
click at [336, 163] on label "A-1" at bounding box center [345, 168] width 19 height 20
click at [336, 163] on input "A-1" at bounding box center [341, 163] width 11 height 11
checkbox input "true"
checkbox input "false"
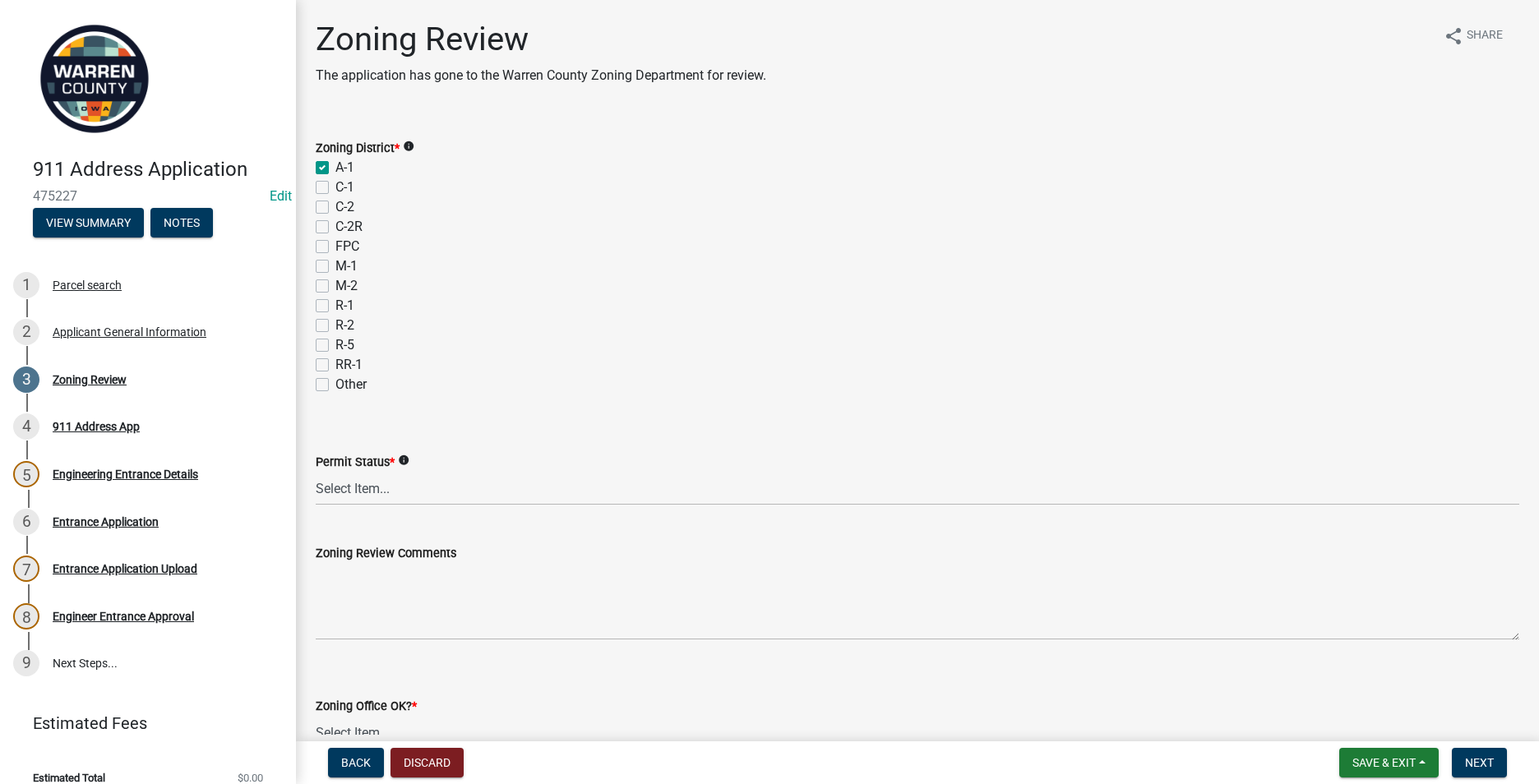
checkbox input "false"
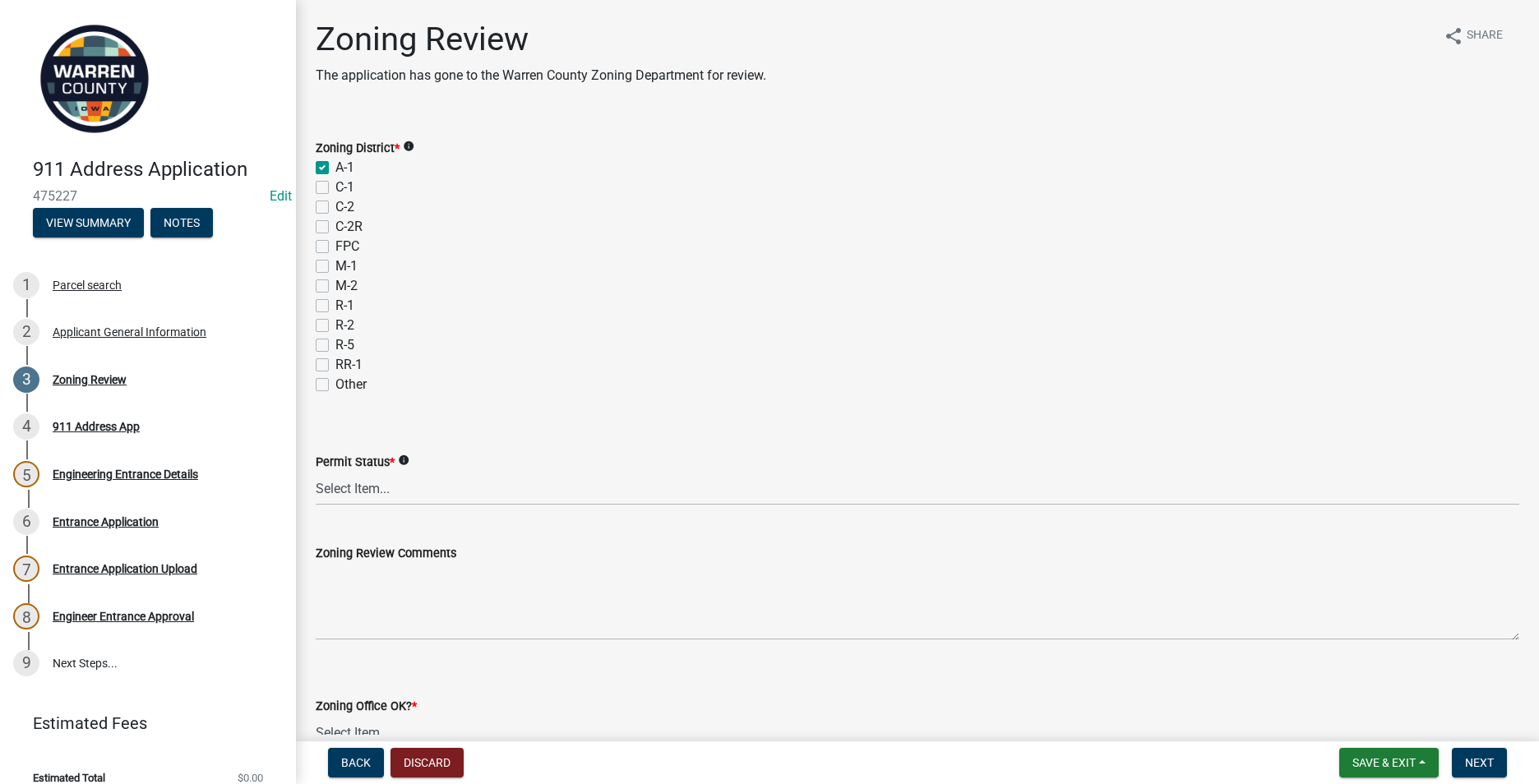
checkbox input "false"
click at [366, 495] on select "Select Item... Ag Exempt Applied For Not Applied For" at bounding box center [918, 489] width 1203 height 33
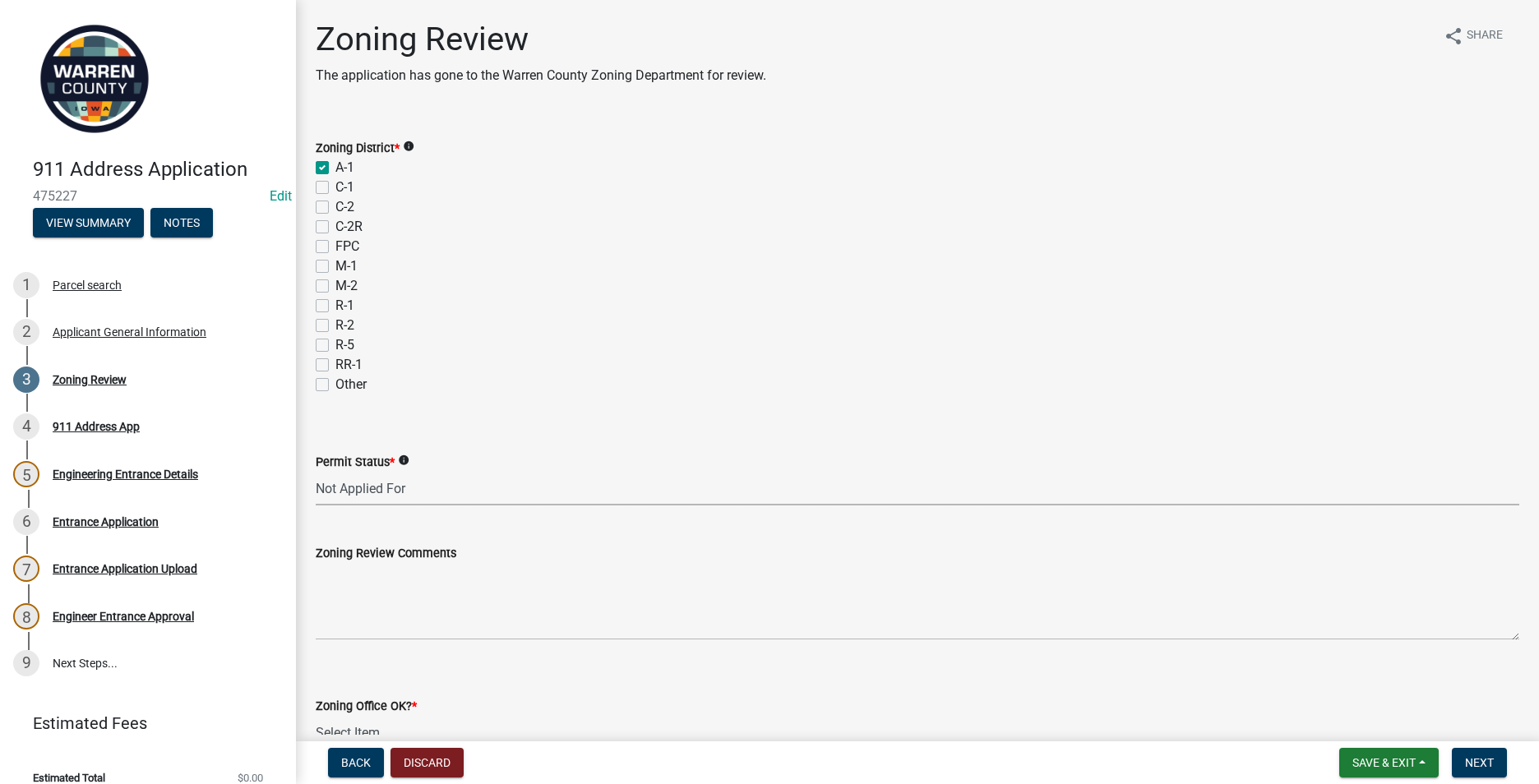
click at [316, 472] on select "Select Item... Ag Exempt Applied For Not Applied For" at bounding box center [918, 489] width 1203 height 33
select select "7f4095c2-83bb-4a30-93d4-5d4474f33330"
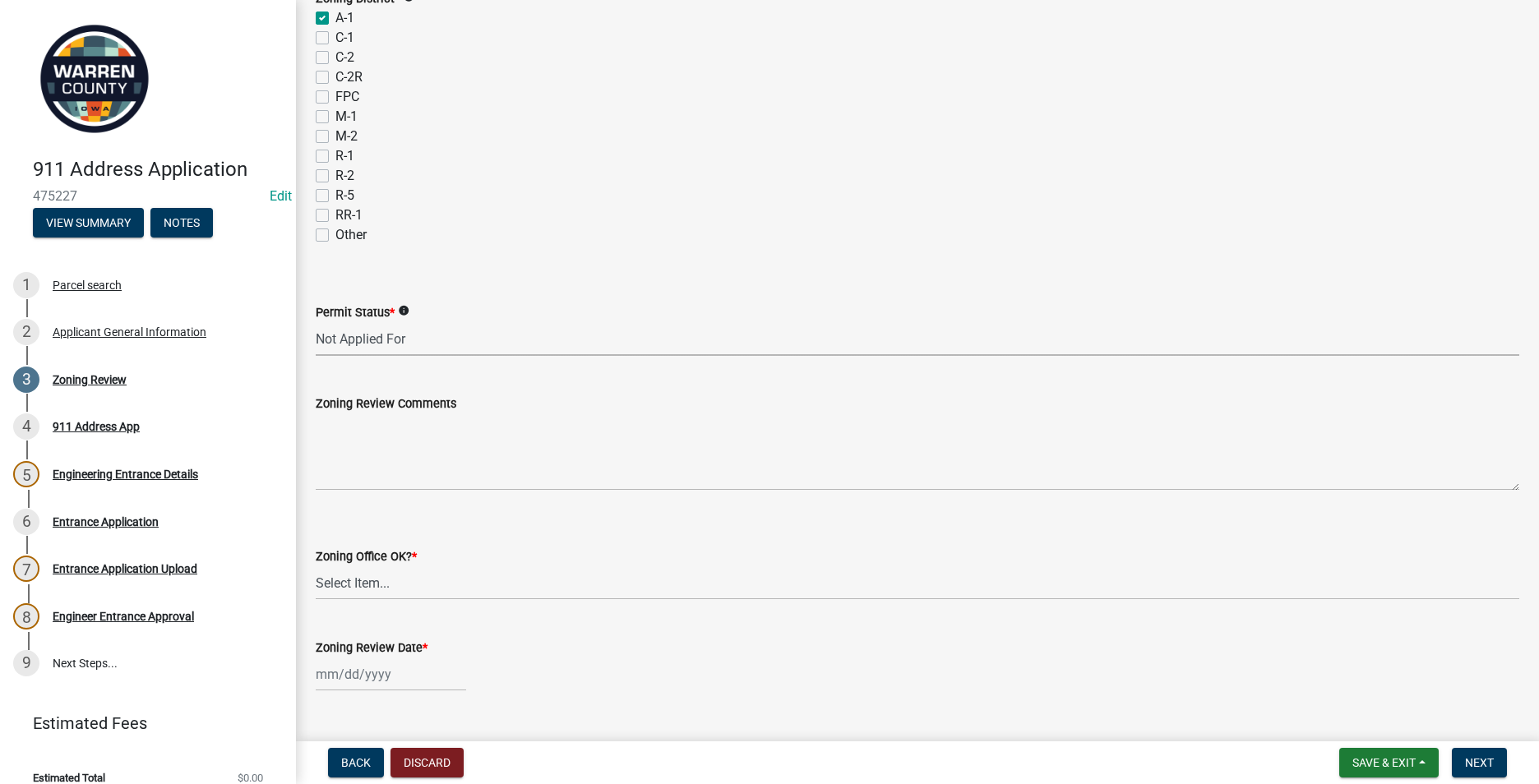
scroll to position [164, 0]
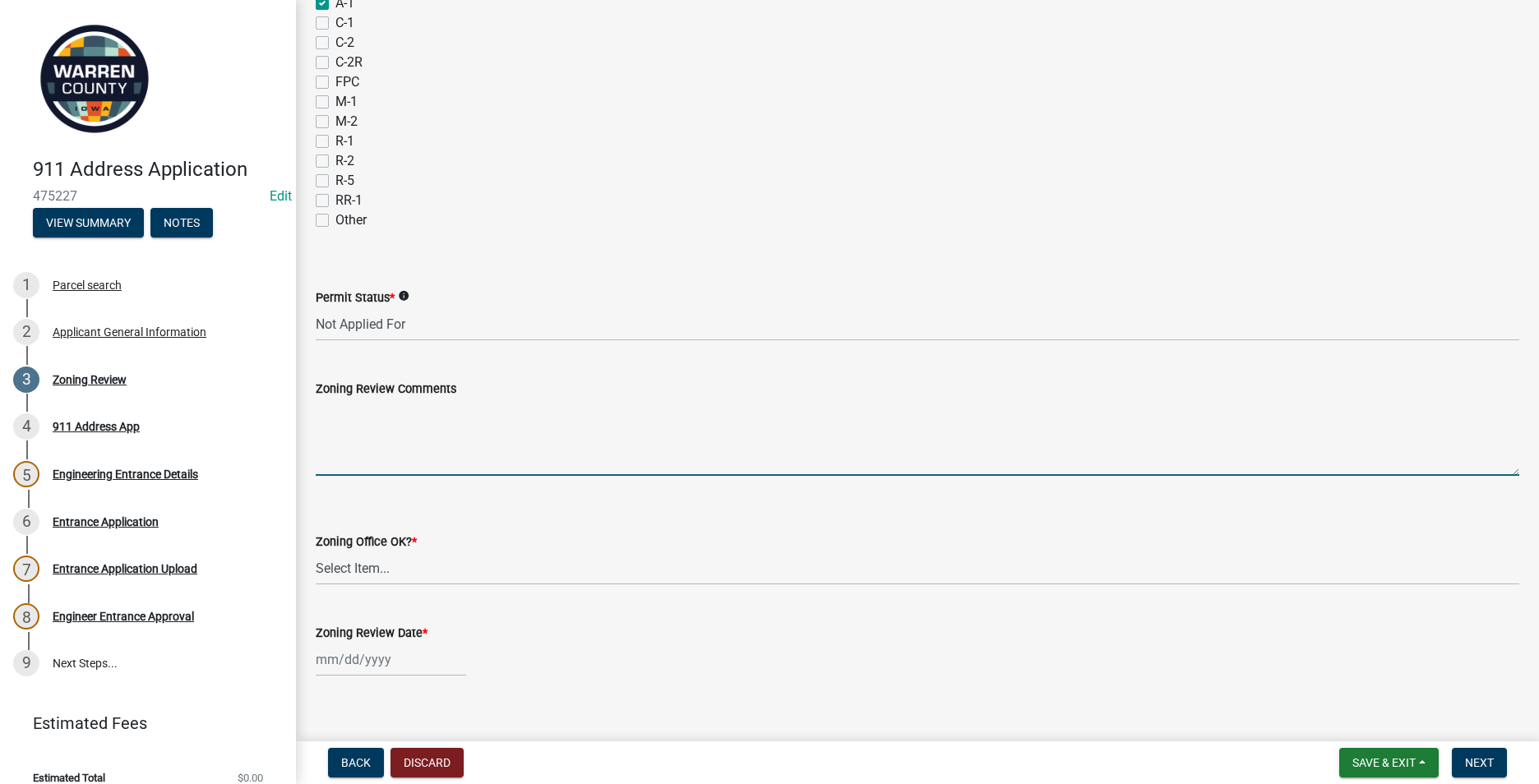
click at [330, 413] on textarea "Zoning Review Comments" at bounding box center [918, 437] width 1203 height 78
type textarea "Purchased property and is wanting to put house in the middle of the parcel. The…"
click at [344, 563] on select "Select Item... Yes No" at bounding box center [918, 568] width 1203 height 33
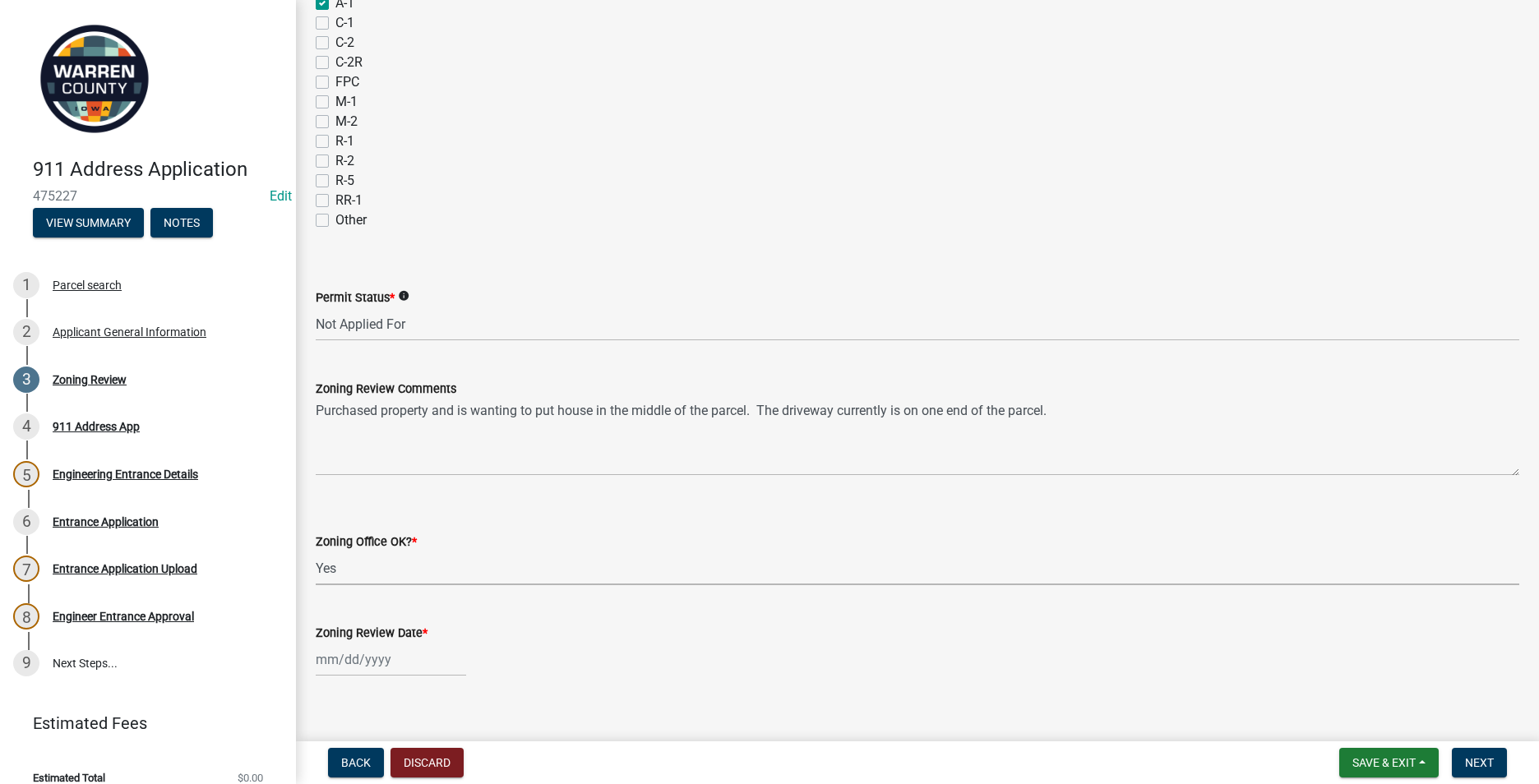
click at [316, 551] on select "Select Item... Yes No" at bounding box center [918, 568] width 1203 height 33
select select "22a6182a-d017-4f21-baaa-b72378e2c786"
click at [339, 656] on div at bounding box center [391, 659] width 150 height 33
select select "9"
select select "2025"
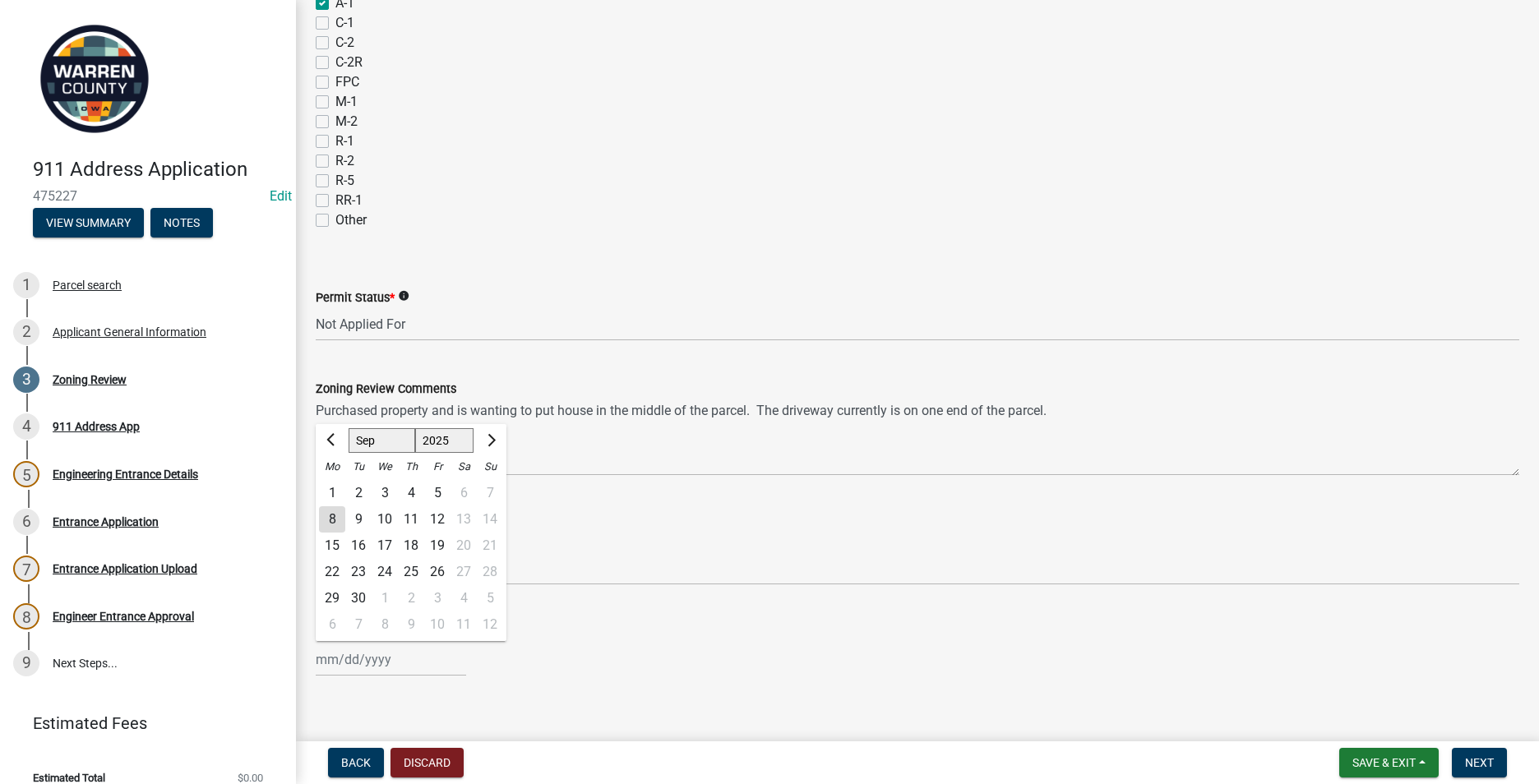
click at [336, 513] on div "8" at bounding box center [332, 519] width 27 height 26
type input "[DATE]"
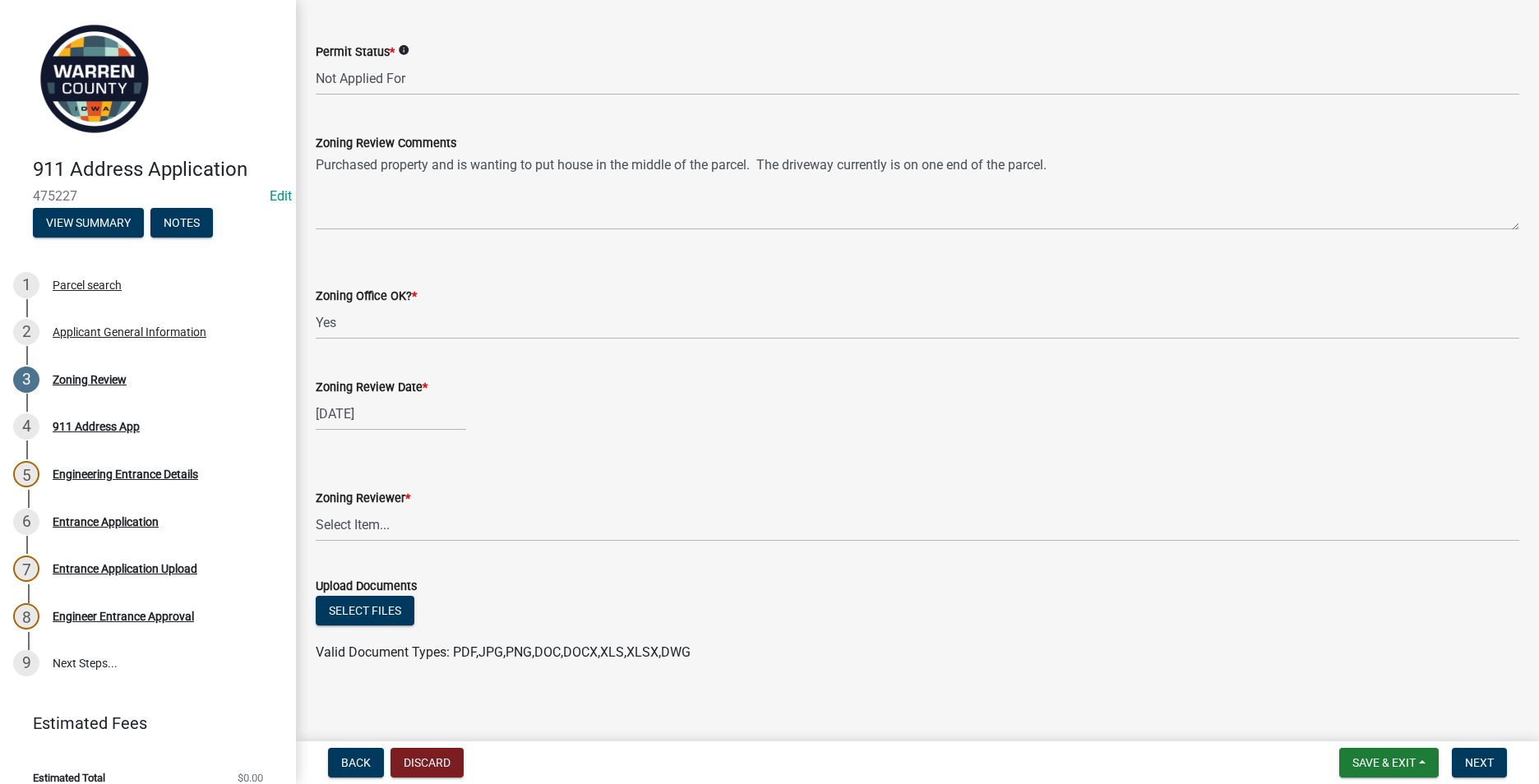
scroll to position [411, 0]
click at [356, 526] on select "Select Item... [PERSON_NAME] [PERSON_NAME] [PERSON_NAME]" at bounding box center [918, 524] width 1203 height 33
click at [316, 507] on select "Select Item... [PERSON_NAME] [PERSON_NAME] [PERSON_NAME]" at bounding box center [918, 524] width 1203 height 33
select select "ace9acd7-8034-4534-aef2-851af8cb1f05"
click at [1480, 757] on span "Next" at bounding box center [1478, 761] width 28 height 13
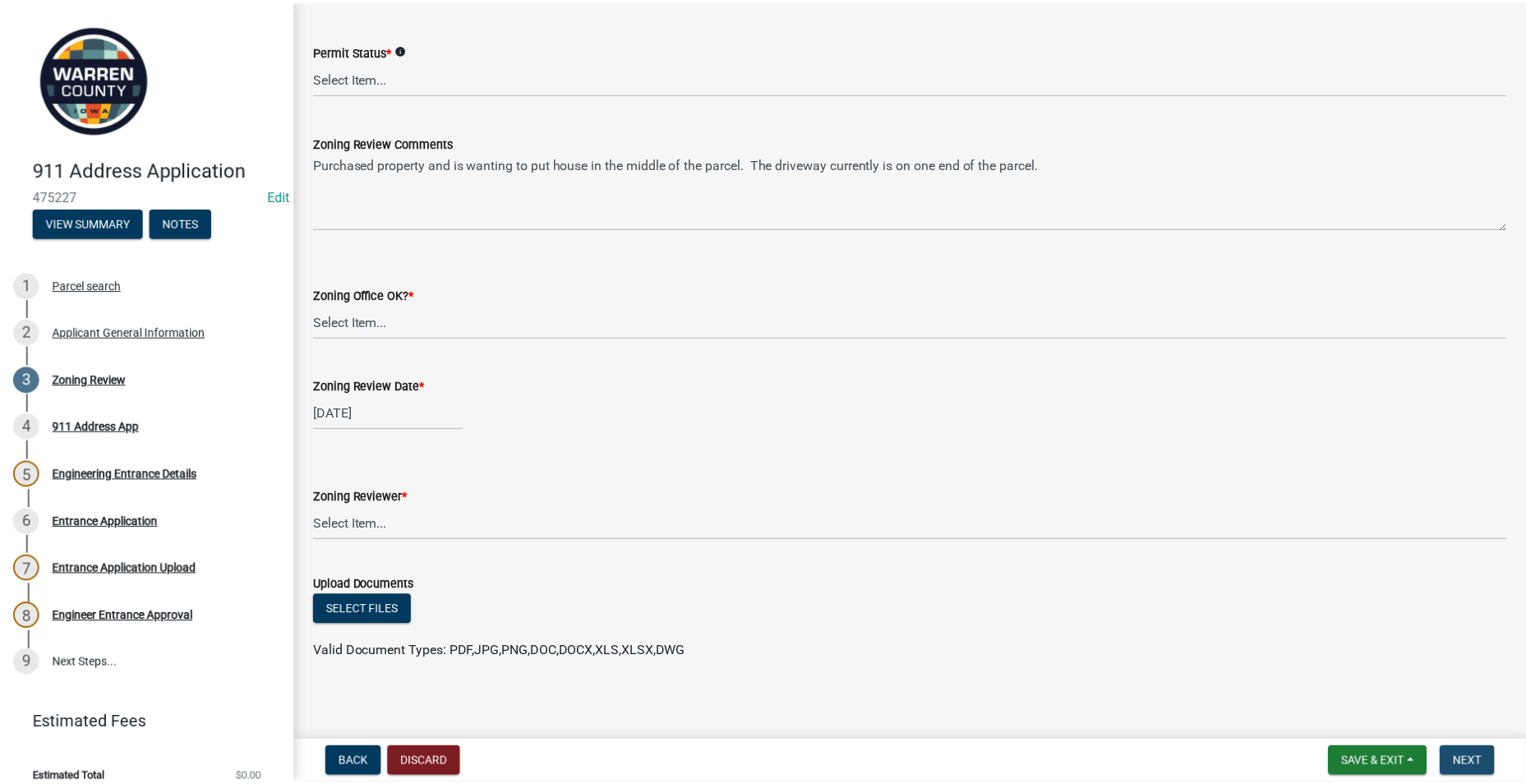
scroll to position [0, 0]
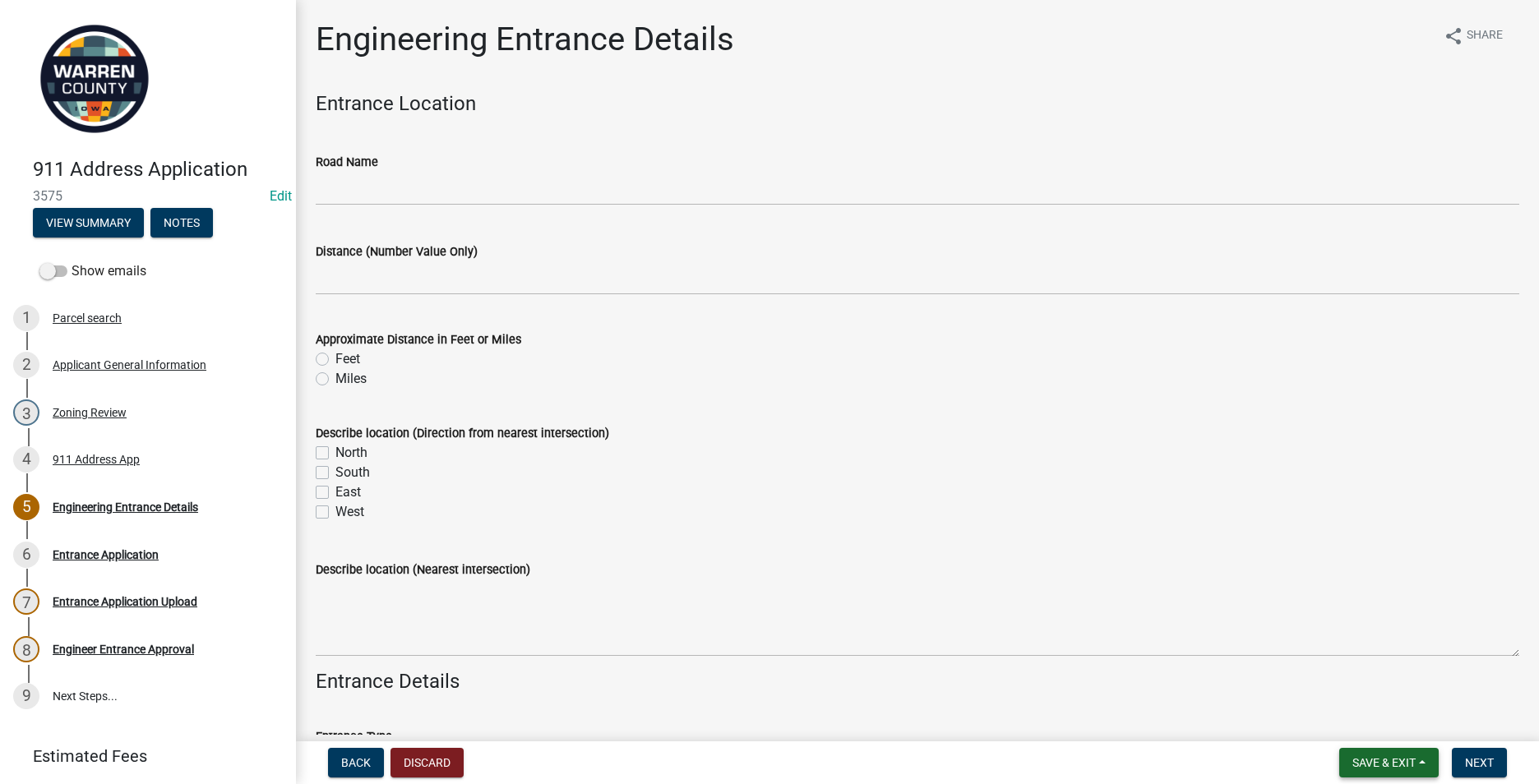
click at [1366, 756] on span "Save & Exit" at bounding box center [1383, 761] width 63 height 13
click at [1357, 728] on button "Save & Exit" at bounding box center [1372, 719] width 132 height 39
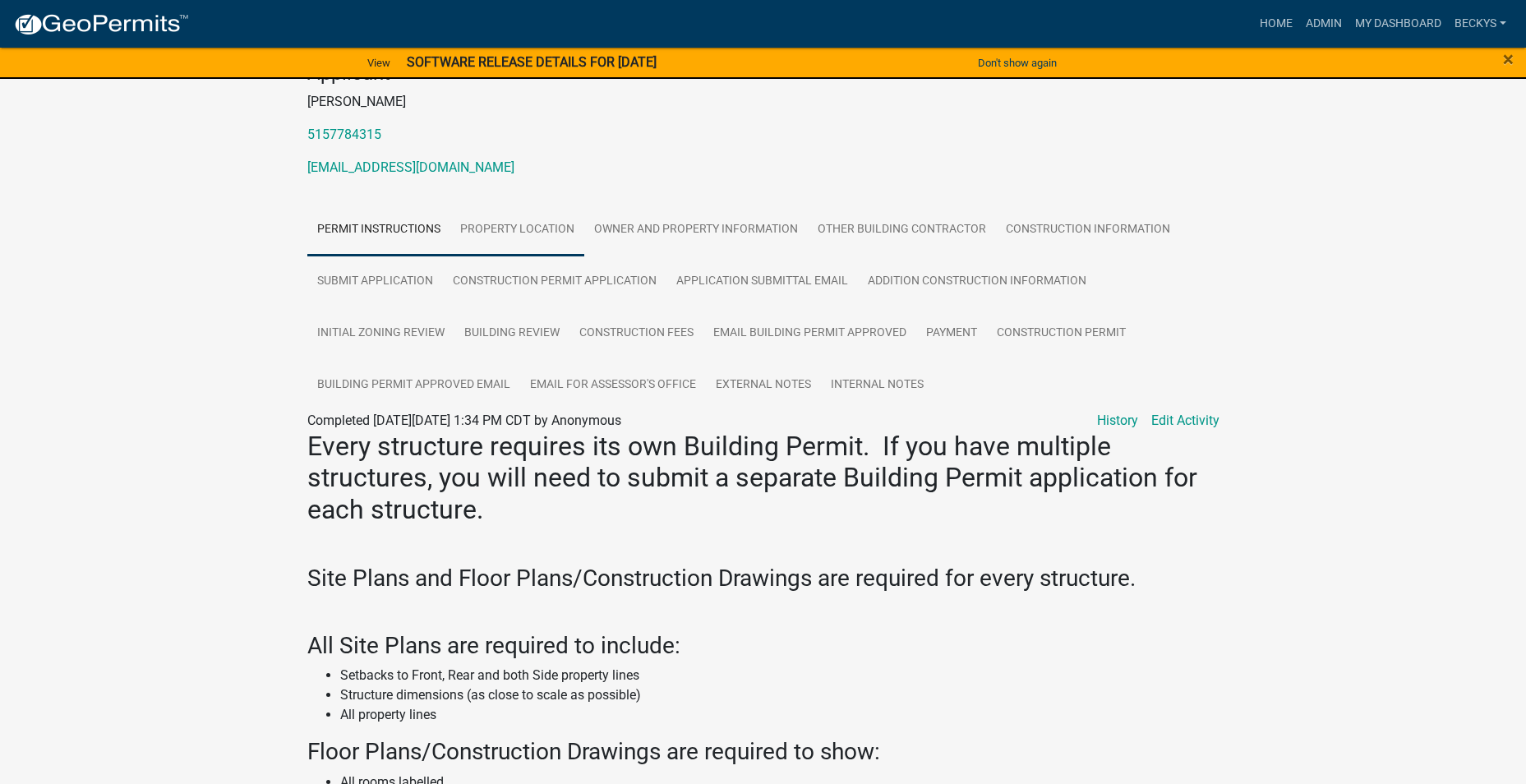
scroll to position [164, 0]
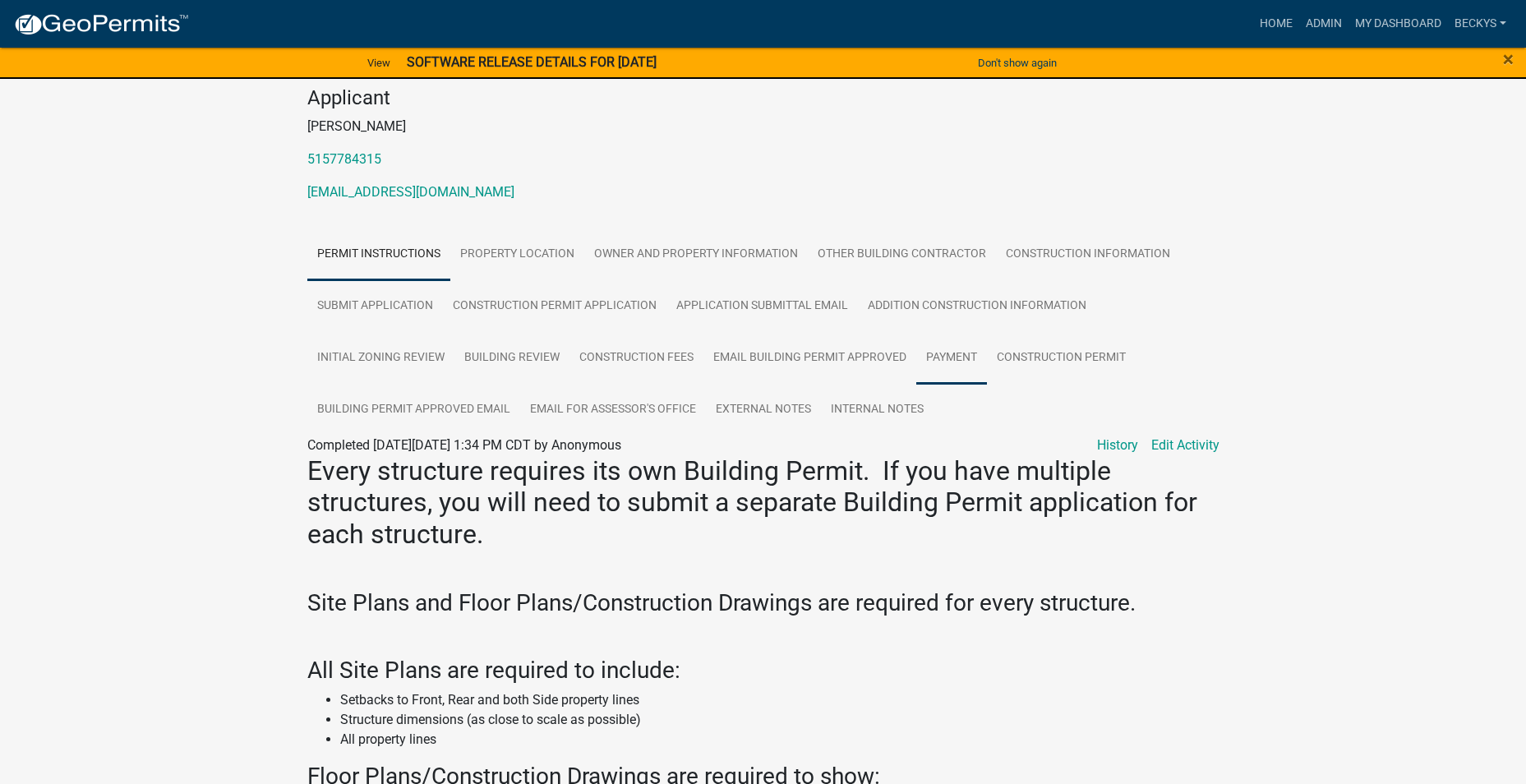
click at [934, 345] on link "Payment" at bounding box center [952, 358] width 71 height 53
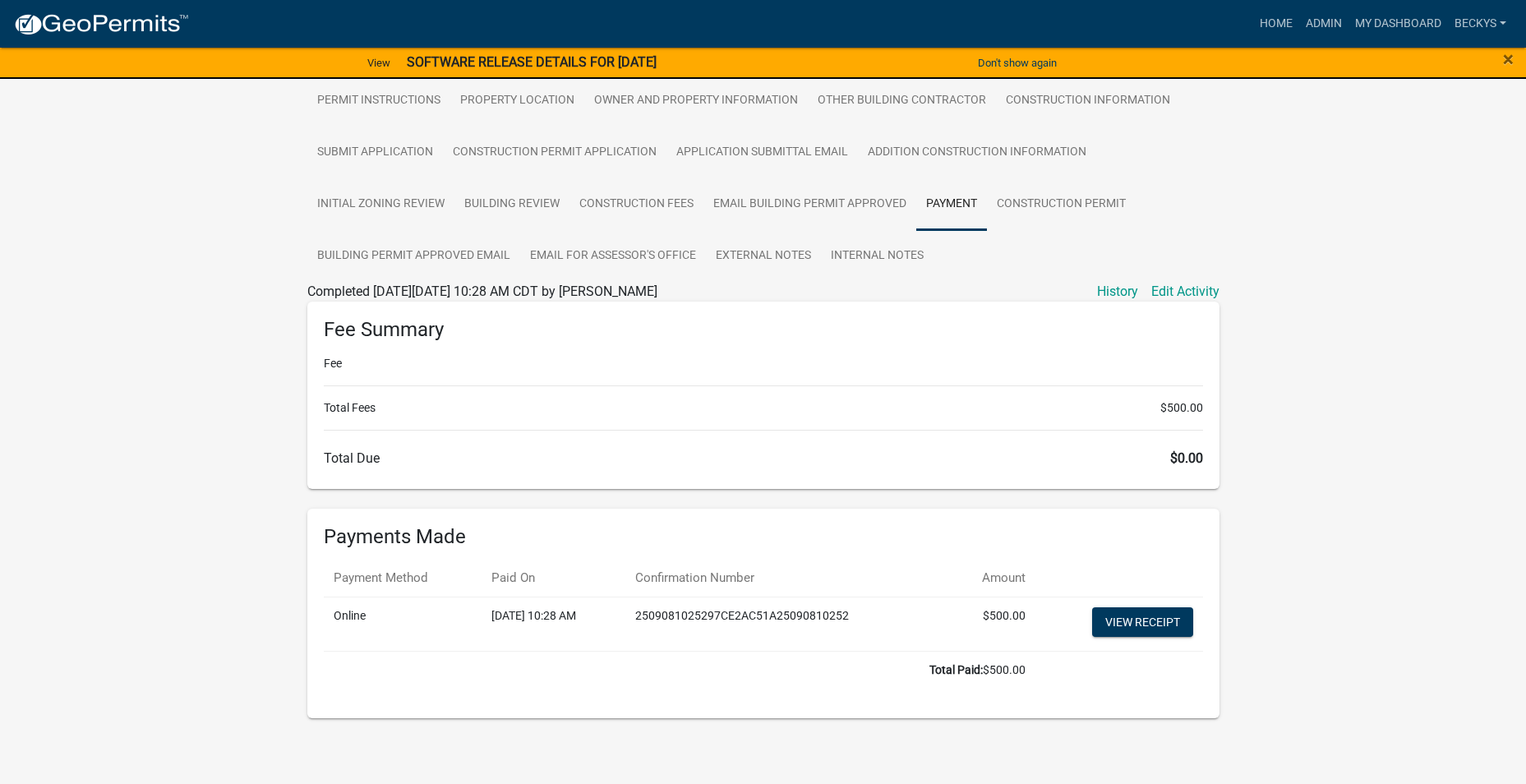
scroll to position [319, 0]
click at [1104, 621] on link "View receipt" at bounding box center [1142, 621] width 101 height 29
